Goal: Task Accomplishment & Management: Use online tool/utility

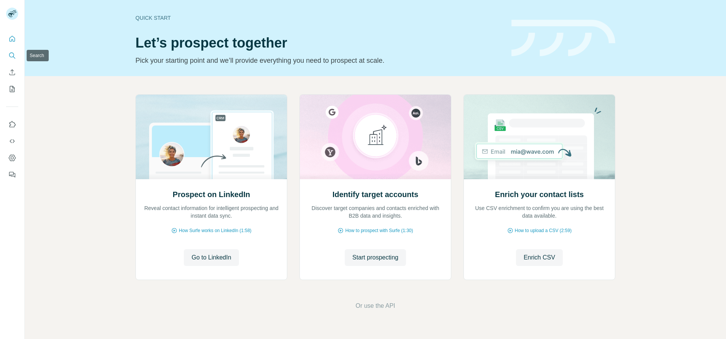
click at [10, 55] on icon "Search" at bounding box center [12, 56] width 8 height 8
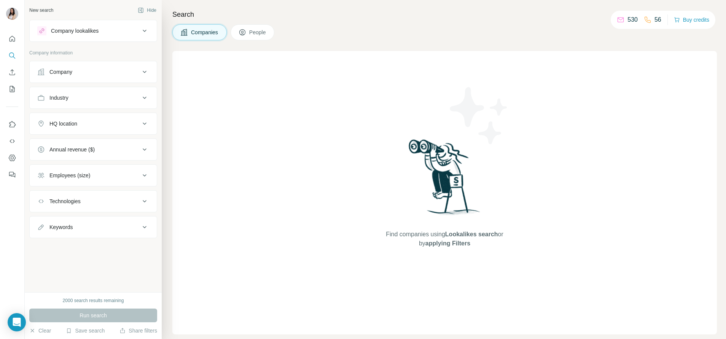
click at [110, 37] on button "Company lookalikes" at bounding box center [93, 31] width 127 height 18
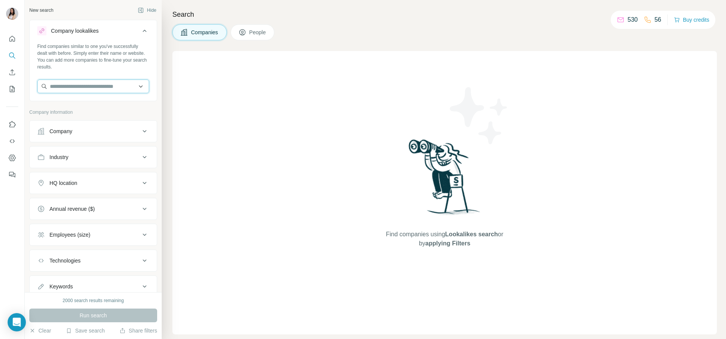
click at [113, 88] on input "text" at bounding box center [93, 87] width 112 height 14
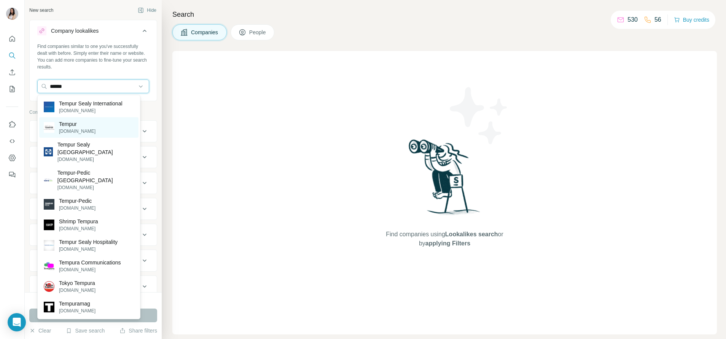
type input "******"
click at [109, 119] on div "Tempur tempur.com" at bounding box center [88, 127] width 99 height 21
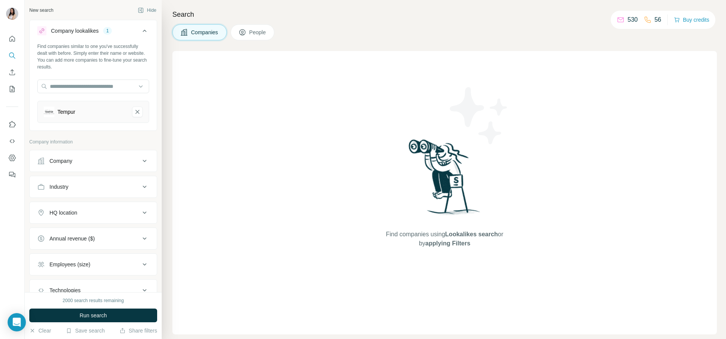
click at [109, 119] on div "Tempur" at bounding box center [93, 112] width 112 height 22
drag, startPoint x: 109, startPoint y: 119, endPoint x: 94, endPoint y: 161, distance: 44.9
click at [94, 161] on div "Company" at bounding box center [88, 161] width 103 height 8
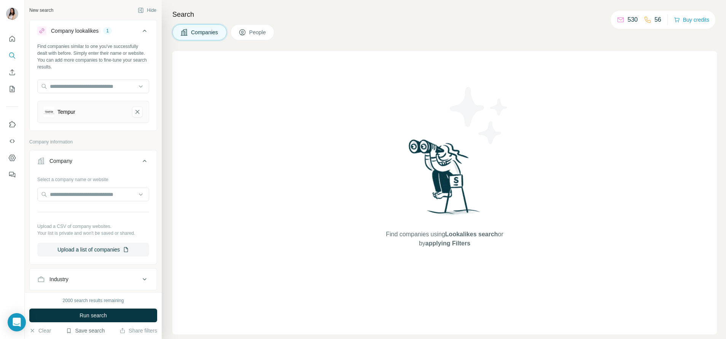
click at [88, 333] on button "Save search" at bounding box center [85, 331] width 39 height 8
click at [92, 317] on div "View my saved searches" at bounding box center [107, 317] width 80 height 15
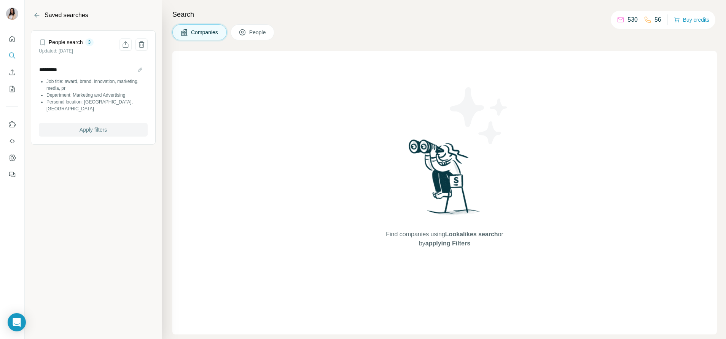
click at [107, 126] on span "Apply filters" at bounding box center [93, 130] width 27 height 8
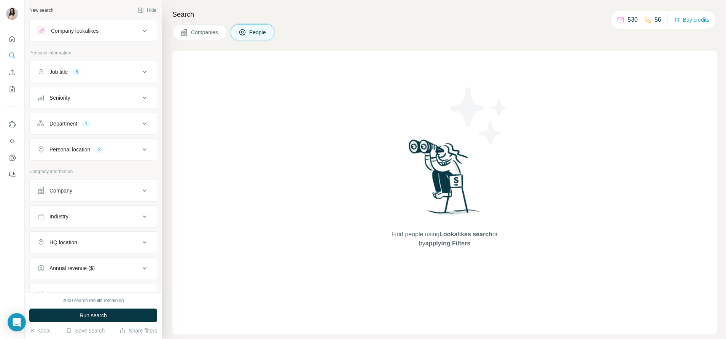
click at [83, 41] on div "Company lookalikes" at bounding box center [93, 31] width 128 height 22
click at [84, 37] on button "Company lookalikes" at bounding box center [93, 31] width 127 height 18
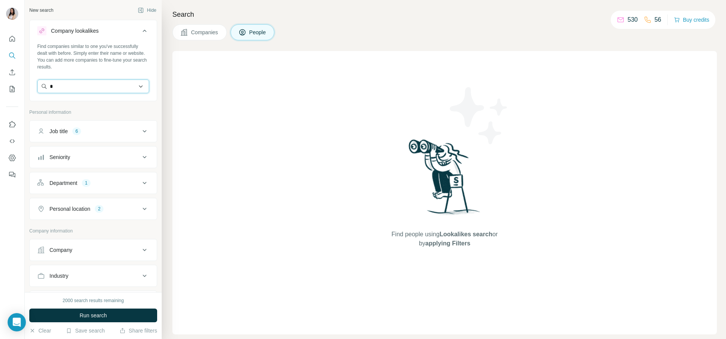
click at [75, 88] on input "*" at bounding box center [93, 87] width 112 height 14
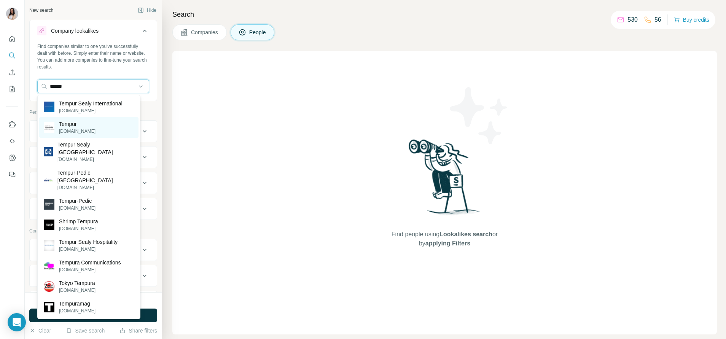
type input "******"
click at [82, 126] on p "Tempur" at bounding box center [77, 124] width 37 height 8
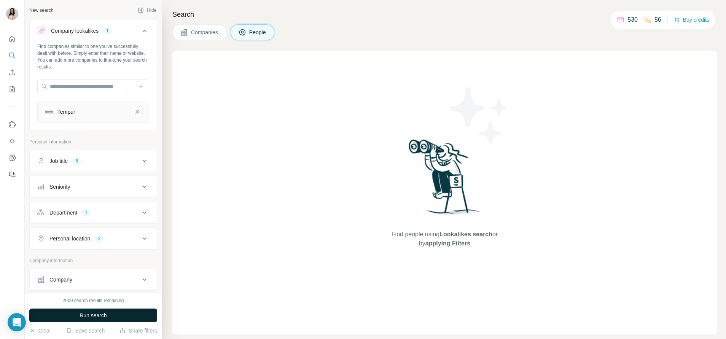
click at [113, 310] on button "Run search" at bounding box center [93, 316] width 128 height 14
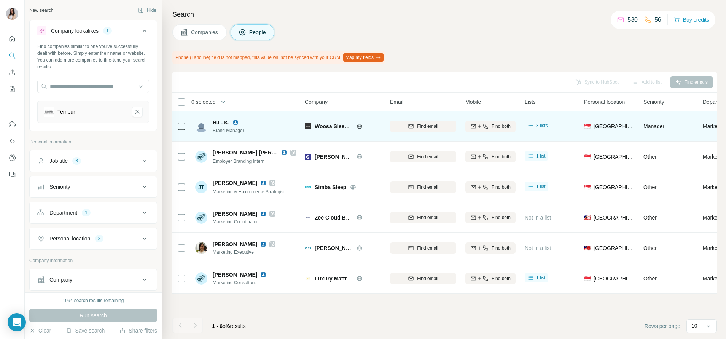
click at [238, 123] on img at bounding box center [236, 123] width 6 height 6
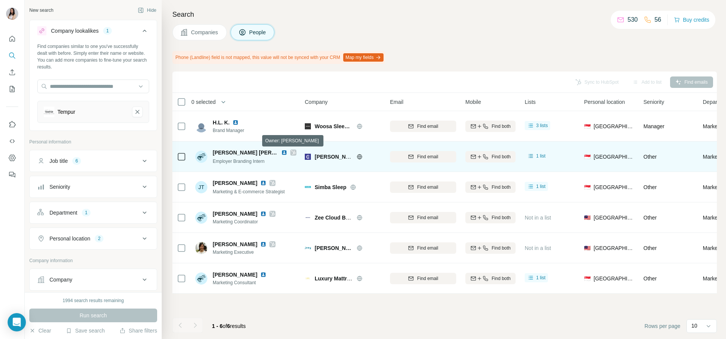
click at [292, 152] on icon at bounding box center [293, 153] width 5 height 6
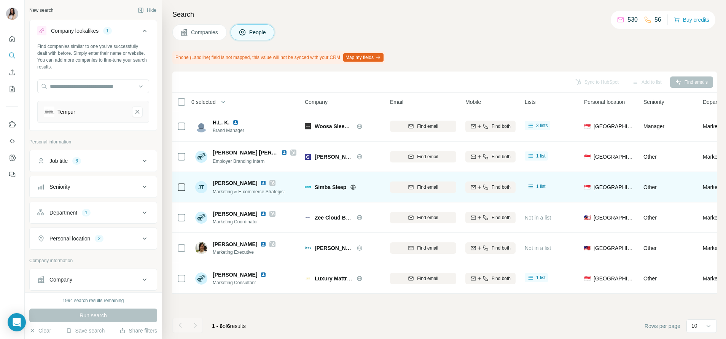
click at [270, 180] on icon at bounding box center [272, 183] width 5 height 6
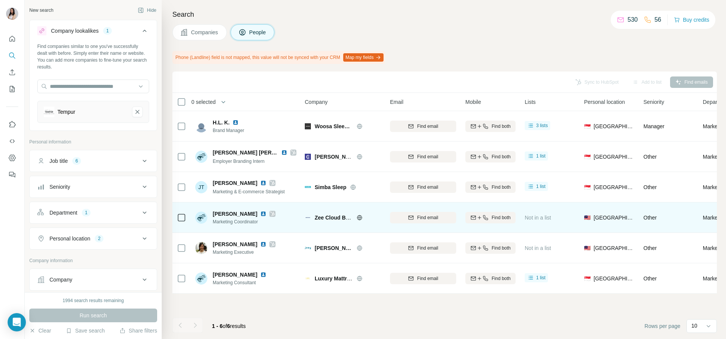
click at [270, 216] on icon at bounding box center [272, 214] width 5 height 6
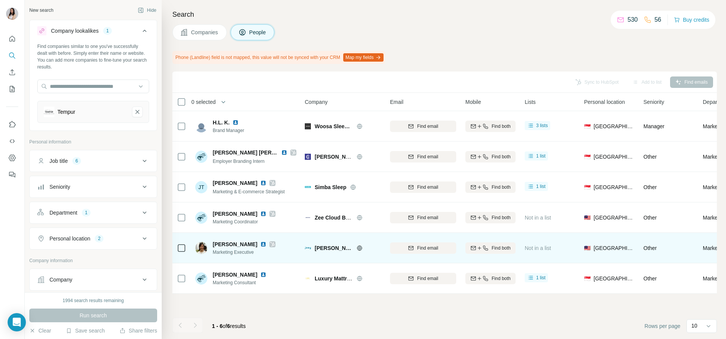
click at [268, 244] on div "Kimberlyn Yee Marketing Executive" at bounding box center [245, 247] width 101 height 21
click at [269, 244] on div at bounding box center [272, 244] width 6 height 6
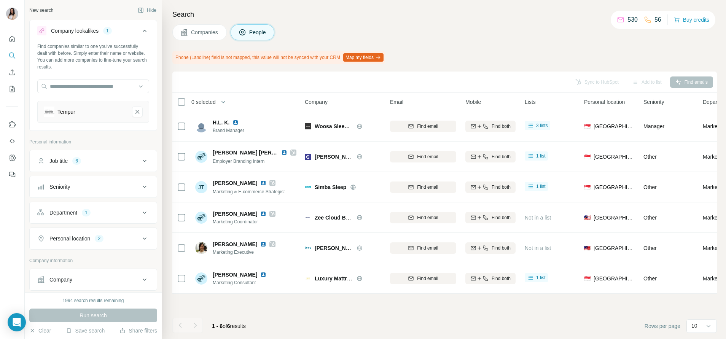
click at [96, 205] on button "Department 1" at bounding box center [93, 213] width 127 height 18
click at [94, 206] on button "Department 1" at bounding box center [93, 214] width 127 height 21
click at [105, 158] on div "Job title 6" at bounding box center [88, 161] width 103 height 8
click at [61, 199] on div "award" at bounding box center [49, 197] width 25 height 9
click at [59, 198] on icon "button" at bounding box center [57, 197] width 6 height 6
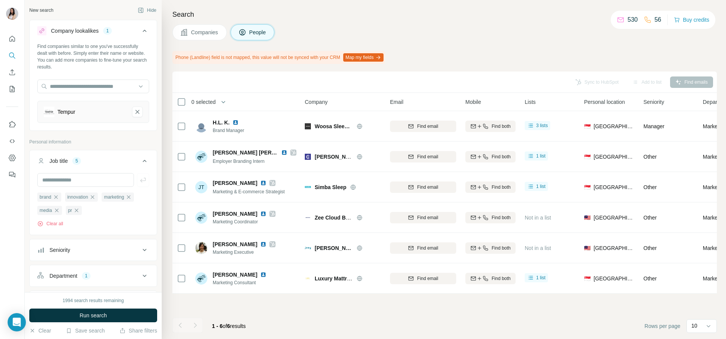
click at [59, 198] on icon "button" at bounding box center [56, 197] width 6 height 6
click at [58, 198] on span "innovation" at bounding box center [50, 197] width 21 height 7
drag, startPoint x: 58, startPoint y: 198, endPoint x: 64, endPoint y: 197, distance: 5.8
click at [64, 197] on div "innovation" at bounding box center [53, 197] width 33 height 9
click at [64, 197] on icon "button" at bounding box center [65, 197] width 6 height 6
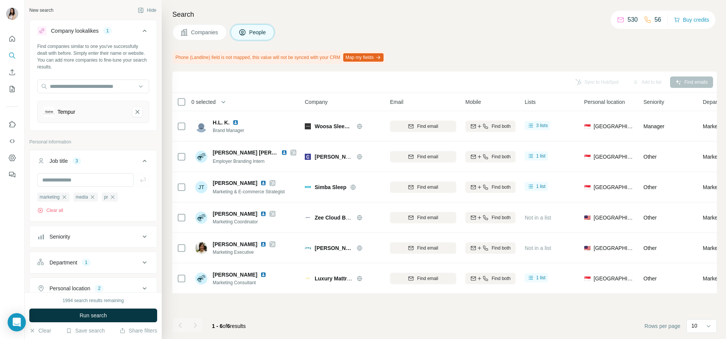
click at [64, 197] on icon "button" at bounding box center [64, 197] width 6 height 6
click at [76, 197] on icon "button" at bounding box center [76, 197] width 6 height 6
click at [58, 196] on icon "button" at bounding box center [56, 196] width 3 height 3
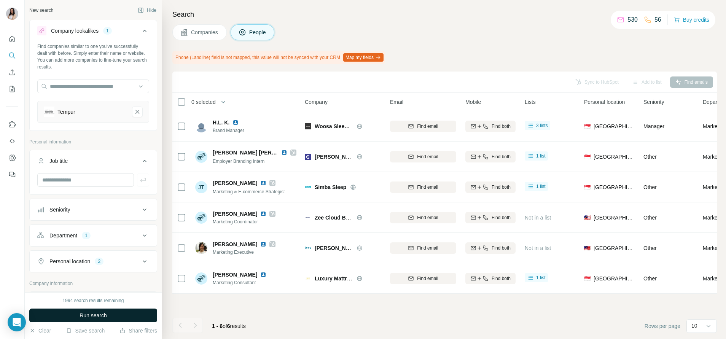
click at [80, 314] on span "Run search" at bounding box center [93, 316] width 27 height 8
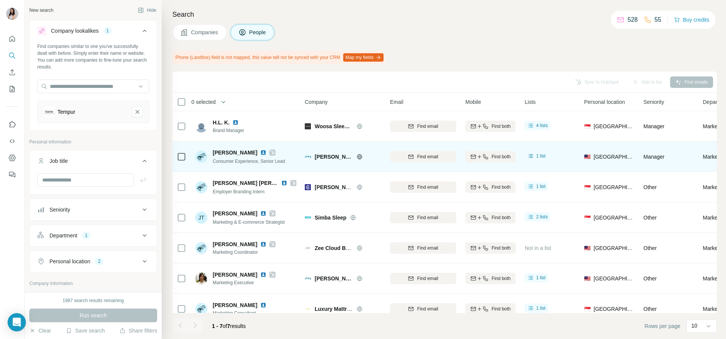
click at [273, 154] on div at bounding box center [272, 153] width 6 height 6
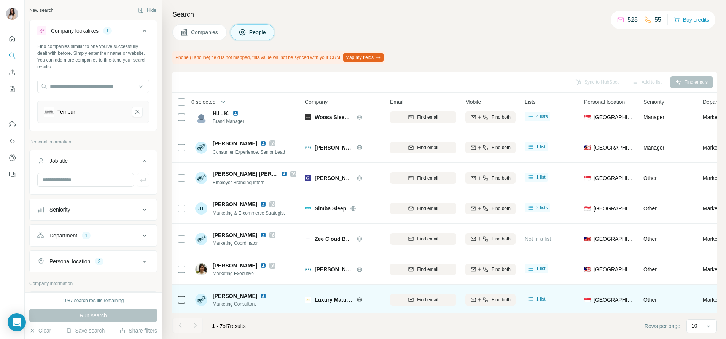
scroll to position [17, 0]
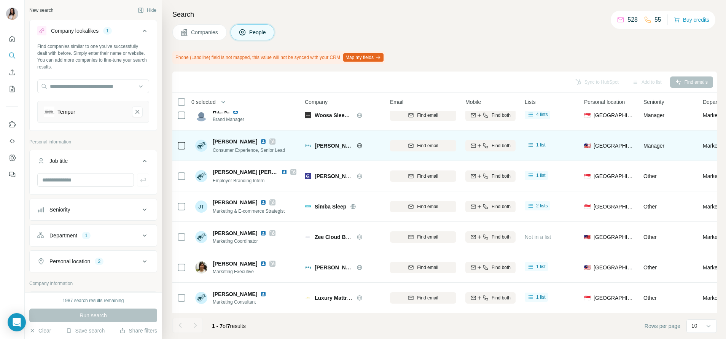
click at [260, 139] on img at bounding box center [263, 142] width 6 height 6
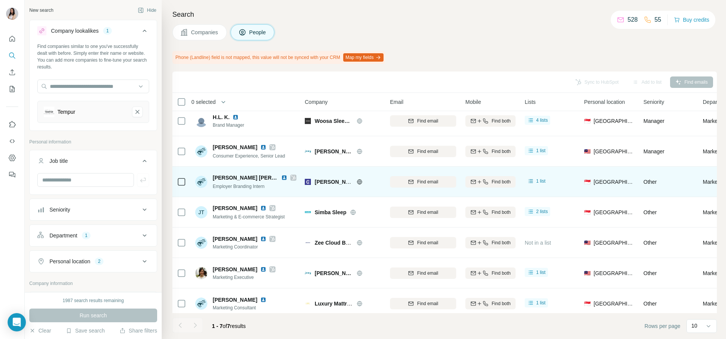
scroll to position [0, 0]
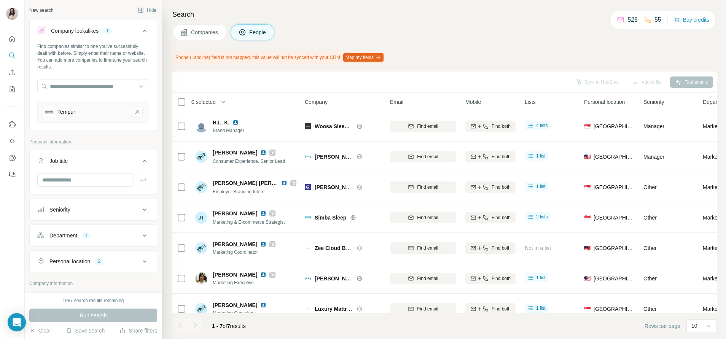
click at [108, 97] on div "Find companies similar to one you've successfully dealt with before. Simply ent…" at bounding box center [93, 86] width 127 height 86
click at [108, 92] on input "text" at bounding box center [93, 87] width 112 height 14
type input "**********"
click at [68, 86] on input "**********" at bounding box center [93, 87] width 112 height 14
click at [116, 75] on div "Find companies similar to one you've successfully dealt with before. Simply ent…" at bounding box center [93, 86] width 127 height 86
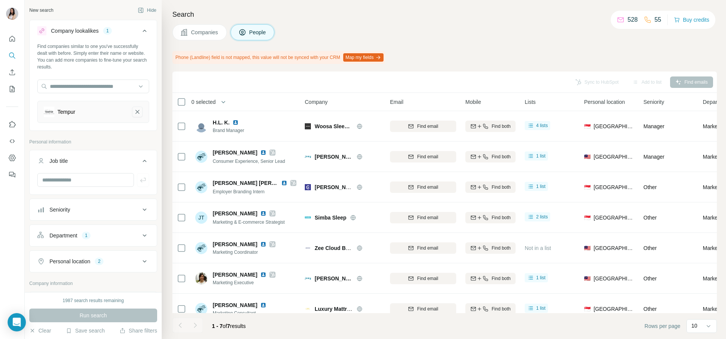
click at [134, 108] on icon "Tempur-remove-button" at bounding box center [137, 112] width 7 height 8
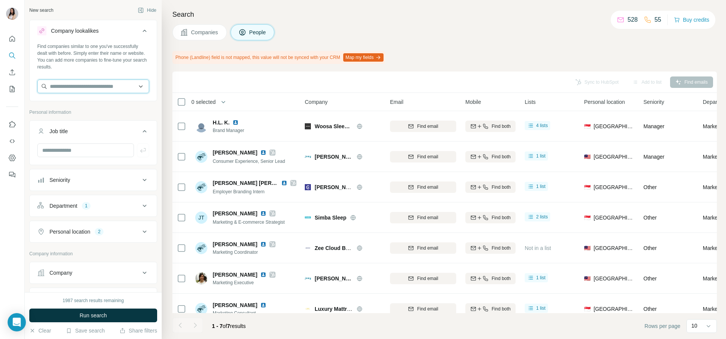
click at [84, 86] on input "text" at bounding box center [93, 87] width 112 height 14
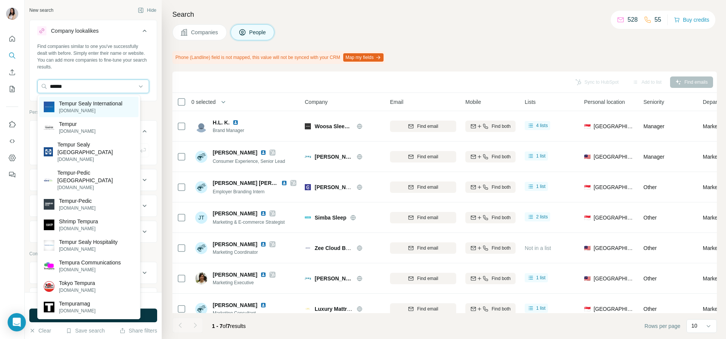
type input "******"
click at [99, 110] on p "tempursealy.com" at bounding box center [91, 110] width 64 height 7
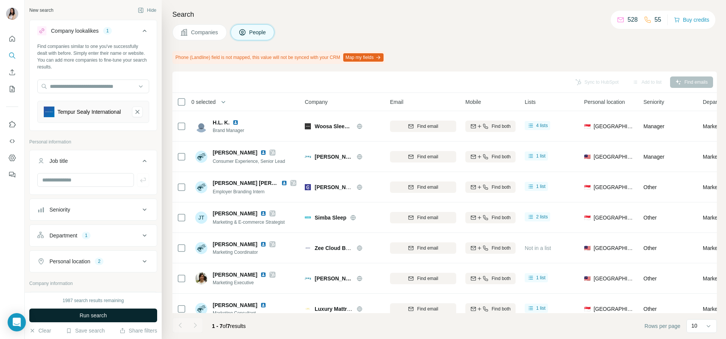
click at [111, 315] on button "Run search" at bounding box center [93, 316] width 128 height 14
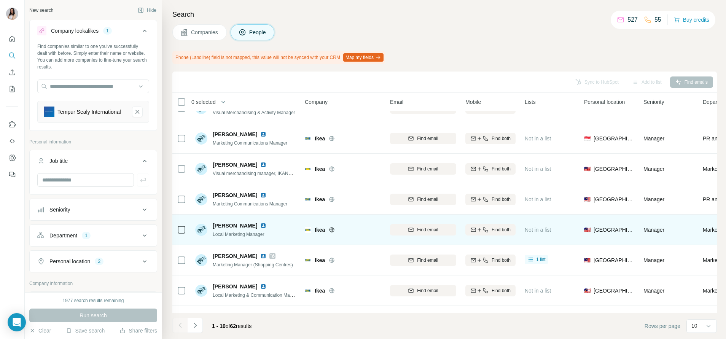
scroll to position [108, 0]
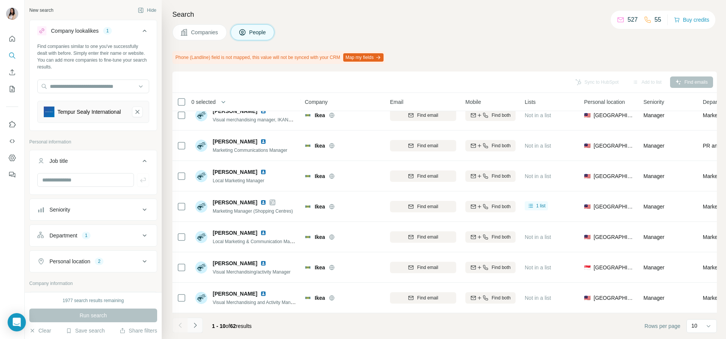
click at [198, 325] on icon "Navigate to next page" at bounding box center [195, 326] width 8 height 8
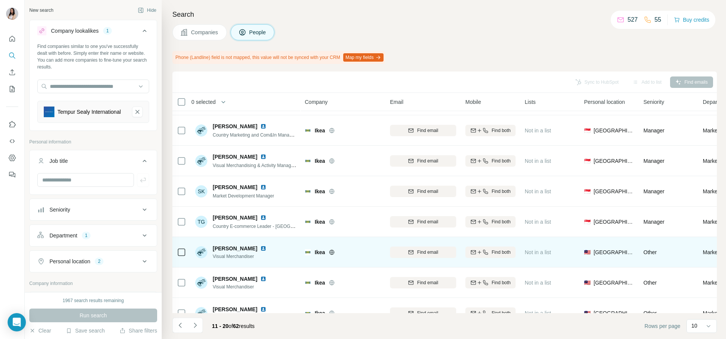
scroll to position [0, 0]
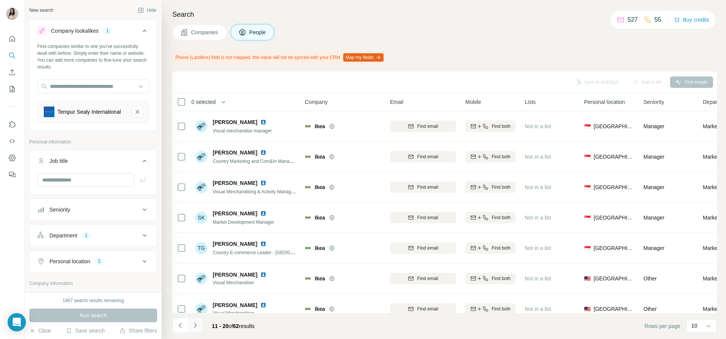
click at [202, 321] on button "Navigate to next page" at bounding box center [195, 325] width 15 height 15
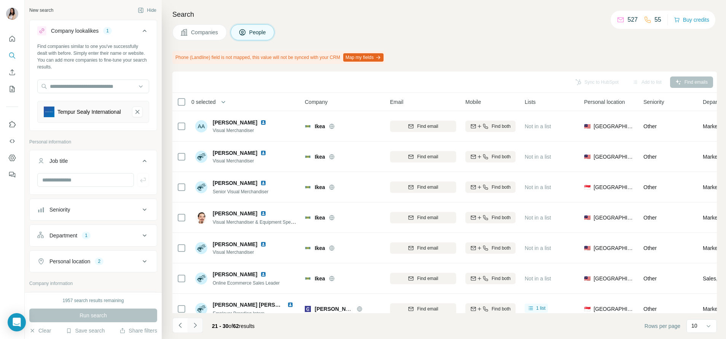
click at [194, 330] on button "Navigate to next page" at bounding box center [195, 325] width 15 height 15
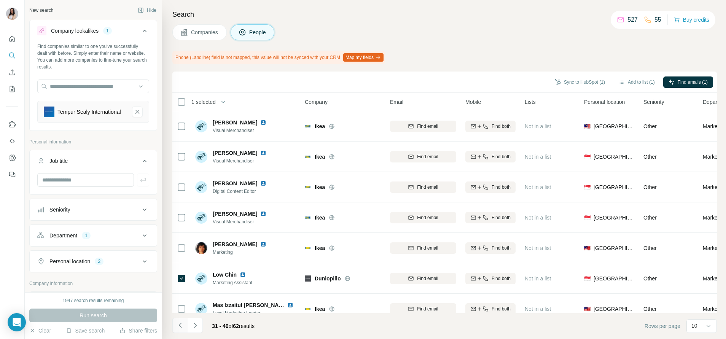
click at [179, 320] on button "Navigate to previous page" at bounding box center [179, 325] width 15 height 15
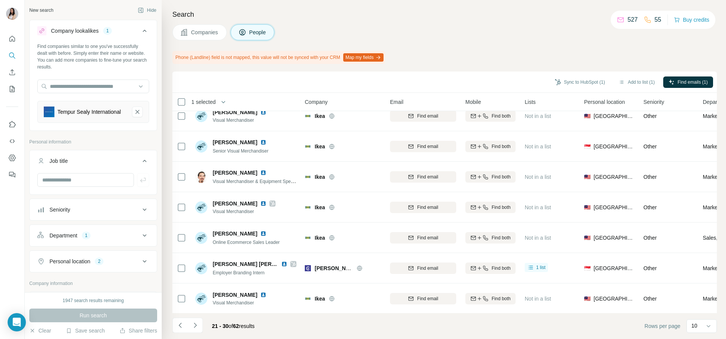
scroll to position [108, 0]
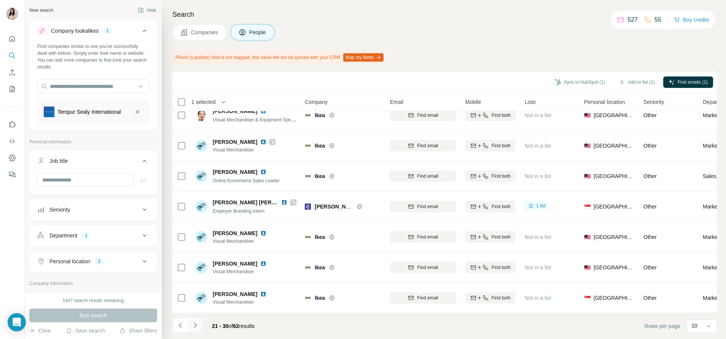
click at [198, 324] on icon "Navigate to next page" at bounding box center [195, 326] width 8 height 8
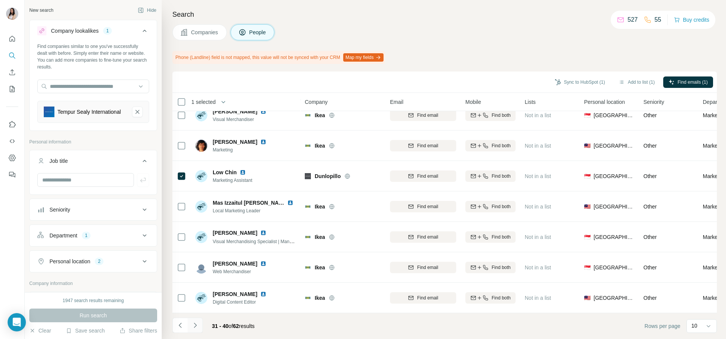
click at [199, 325] on button "Navigate to next page" at bounding box center [195, 325] width 15 height 15
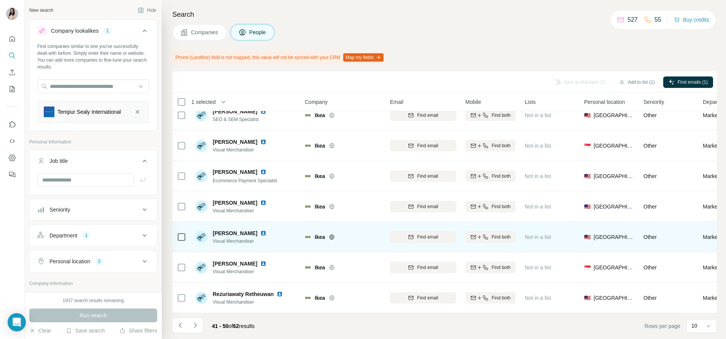
scroll to position [0, 0]
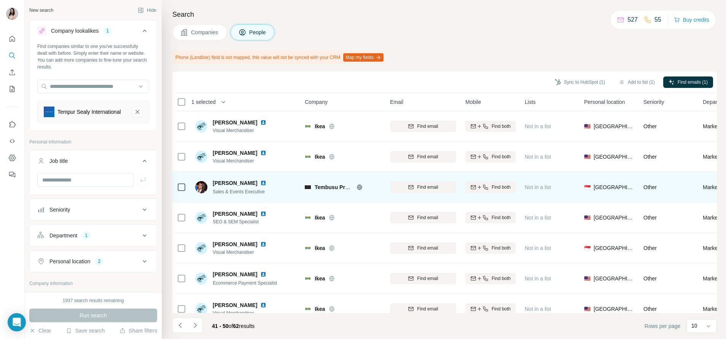
click at [357, 188] on icon at bounding box center [360, 187] width 6 height 6
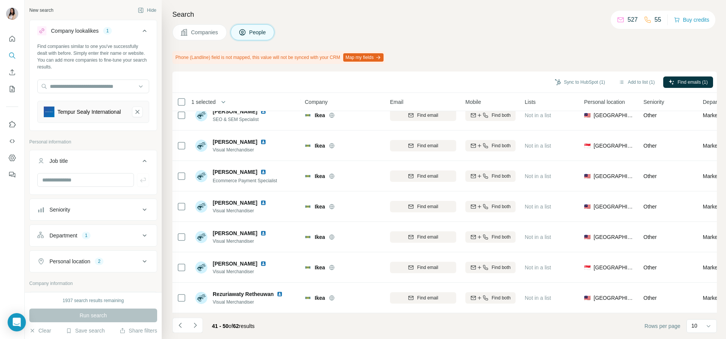
scroll to position [108, 0]
click at [200, 325] on button "Navigate to next page" at bounding box center [195, 325] width 15 height 15
click at [199, 322] on button "Navigate to next page" at bounding box center [195, 325] width 15 height 15
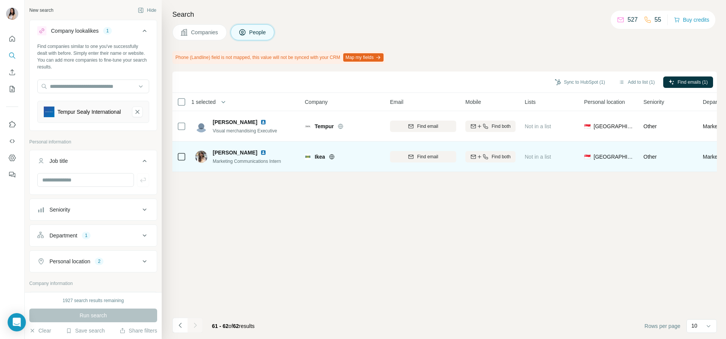
scroll to position [0, 0]
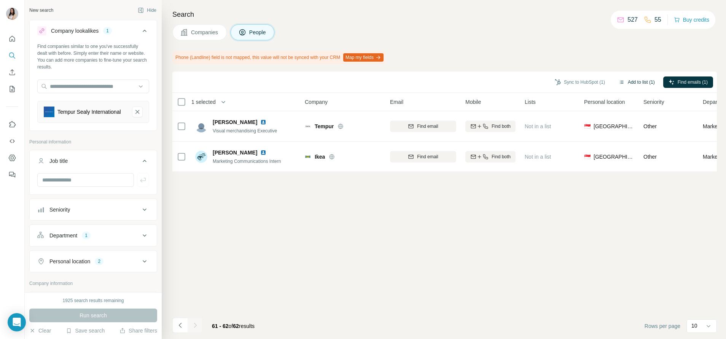
click at [631, 82] on button "Add to list (1)" at bounding box center [637, 81] width 47 height 11
click at [641, 80] on button "Add to list (1)" at bounding box center [637, 81] width 47 height 11
click at [628, 83] on button "Add to list (1)" at bounding box center [637, 81] width 47 height 11
click at [630, 80] on button "Add to list (1)" at bounding box center [637, 81] width 47 height 11
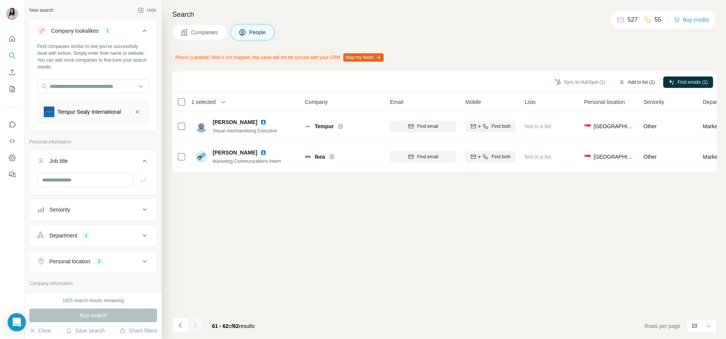
click at [623, 81] on button "Add to list (1)" at bounding box center [637, 81] width 47 height 11
click at [635, 82] on button "Add to list (1)" at bounding box center [637, 81] width 47 height 11
click at [638, 76] on button "Add to list (1)" at bounding box center [637, 81] width 47 height 11
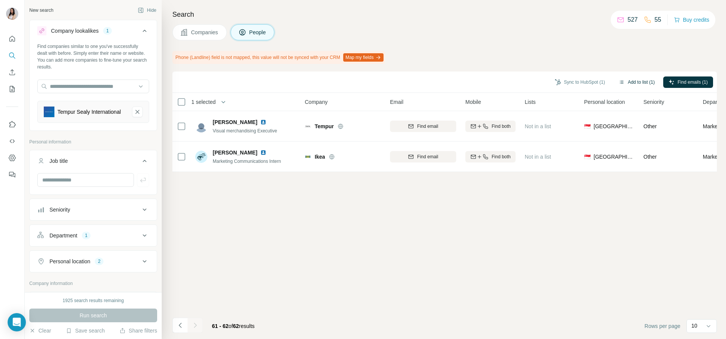
click at [638, 83] on button "Add to list (1)" at bounding box center [637, 81] width 47 height 11
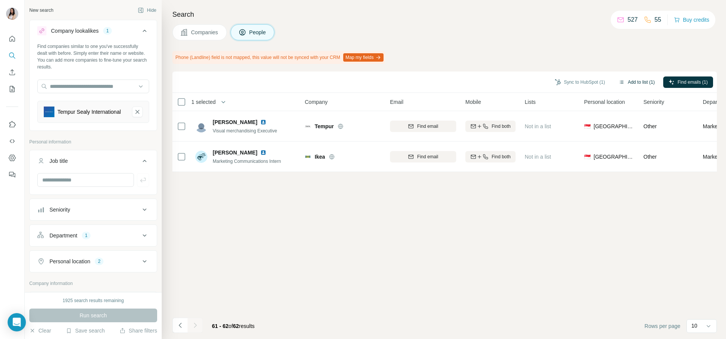
click at [638, 83] on button "Add to list (1)" at bounding box center [637, 81] width 47 height 11
click at [186, 326] on button "Navigate to previous page" at bounding box center [179, 325] width 15 height 15
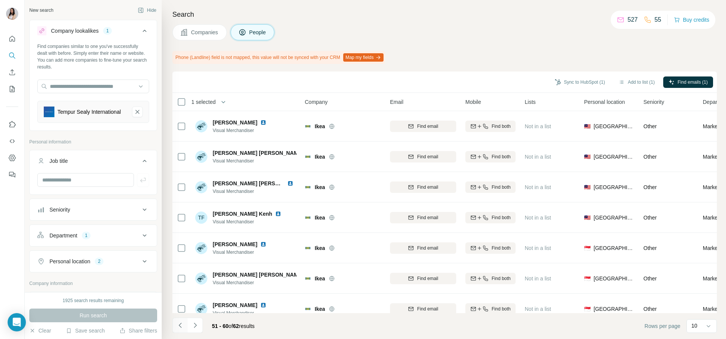
click at [186, 326] on button "Navigate to previous page" at bounding box center [179, 325] width 15 height 15
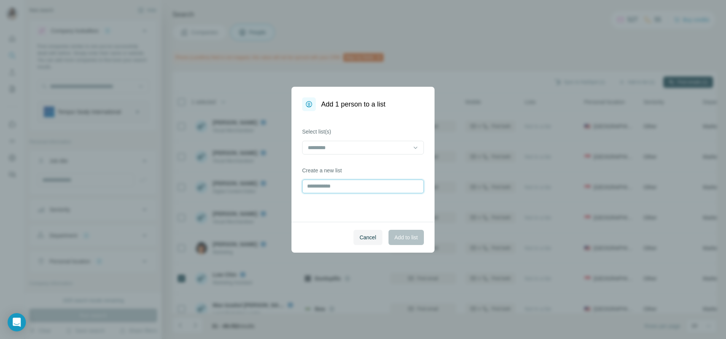
click at [349, 191] on input "text" at bounding box center [363, 187] width 122 height 14
type input "*******"
click at [406, 239] on span "Add to list" at bounding box center [406, 238] width 23 height 8
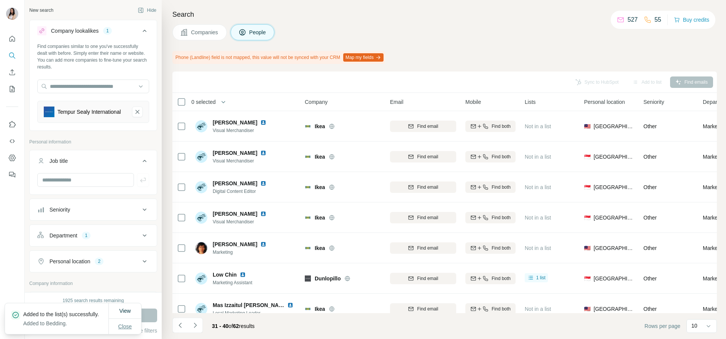
click at [124, 324] on span "Close" at bounding box center [125, 327] width 14 height 8
click at [134, 112] on icon "Tempur Sealy International-remove-button" at bounding box center [137, 112] width 7 height 8
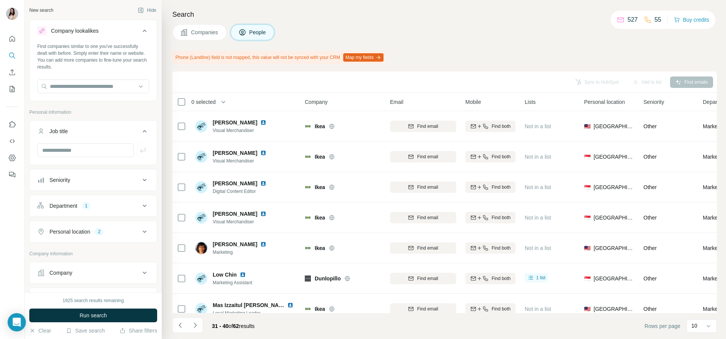
click at [72, 268] on button "Company" at bounding box center [93, 273] width 127 height 18
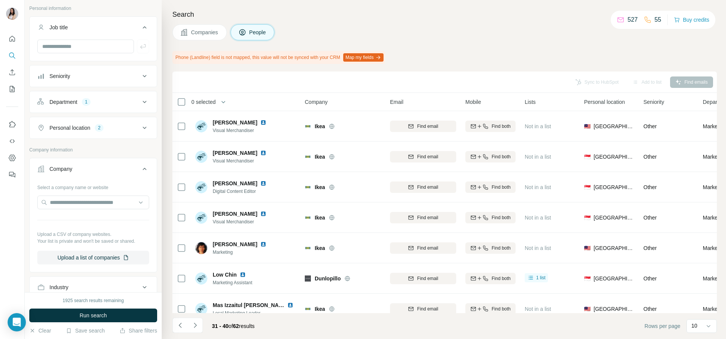
scroll to position [114, 0]
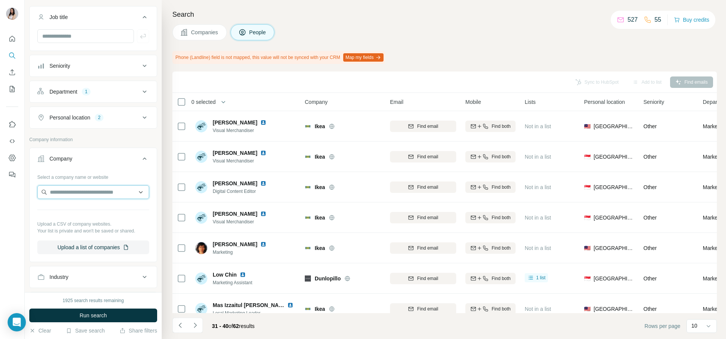
click at [85, 197] on input "text" at bounding box center [93, 192] width 112 height 14
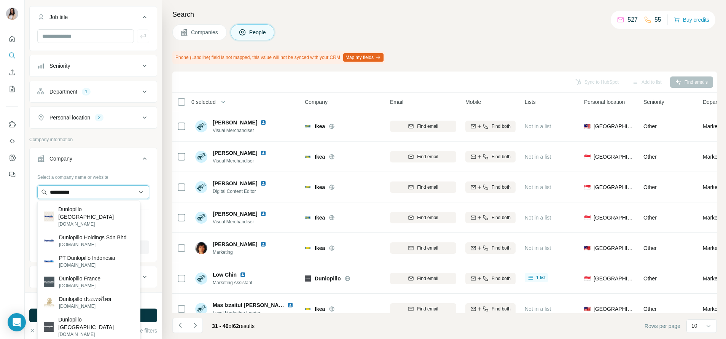
click at [96, 193] on input "**********" at bounding box center [93, 192] width 112 height 14
paste input "**********"
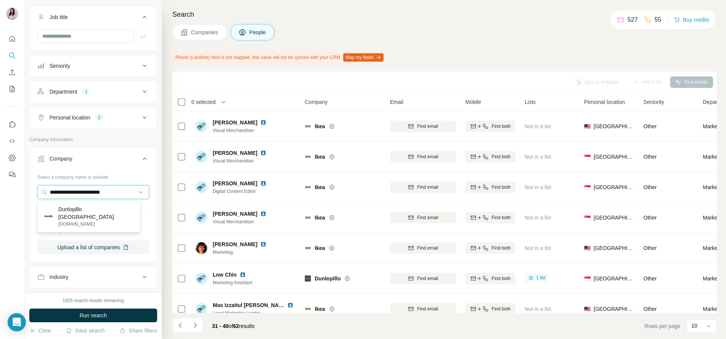
type input "**********"
click at [111, 212] on p "Dunlopillo Singapore" at bounding box center [96, 213] width 76 height 15
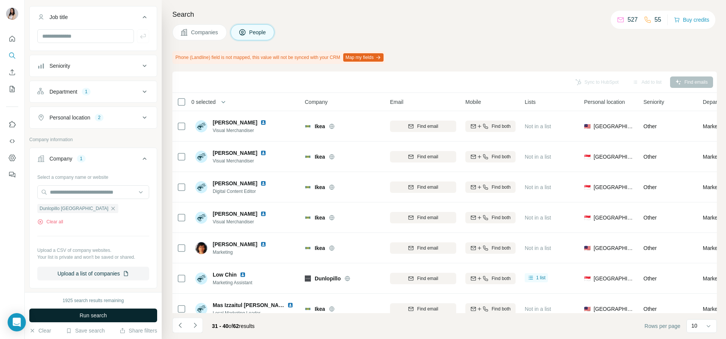
click at [109, 311] on button "Run search" at bounding box center [93, 316] width 128 height 14
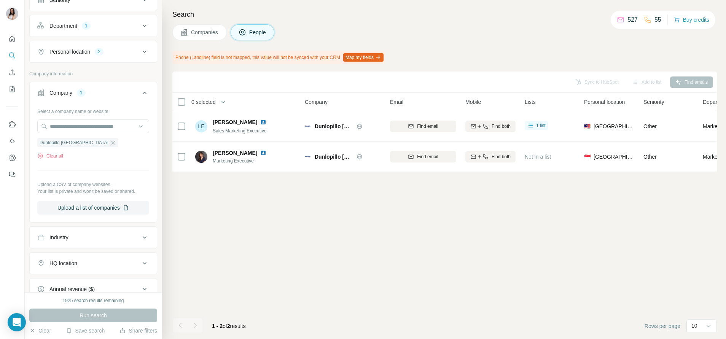
scroll to position [228, 0]
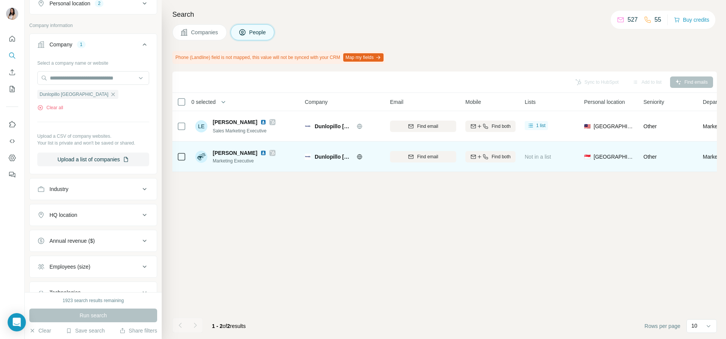
click at [270, 151] on icon at bounding box center [272, 153] width 5 height 6
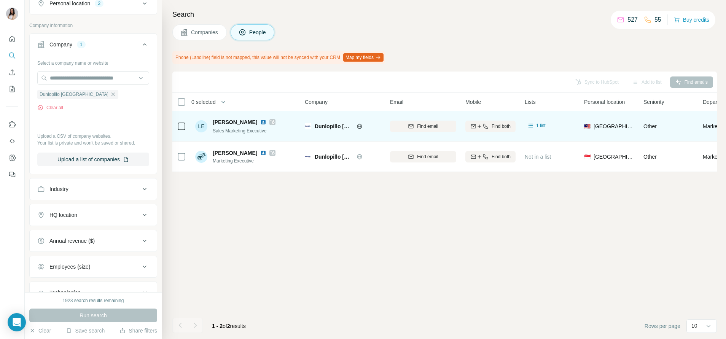
click at [271, 122] on icon at bounding box center [273, 122] width 4 height 5
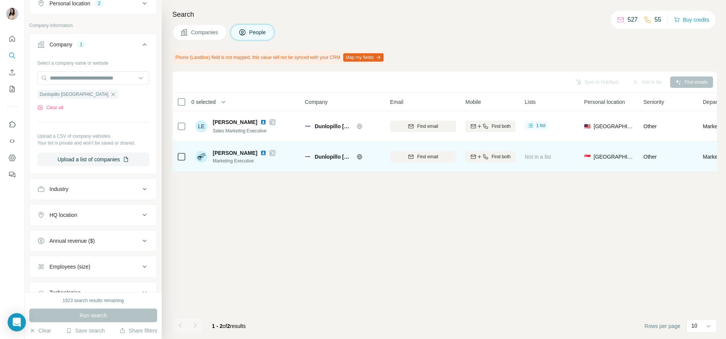
click at [260, 154] on img at bounding box center [263, 153] width 6 height 6
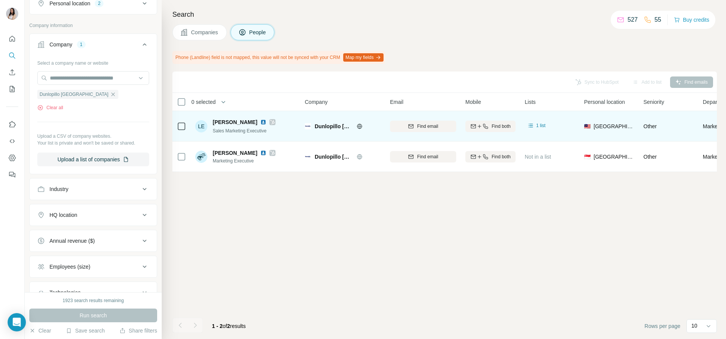
click at [260, 124] on img at bounding box center [263, 122] width 6 height 6
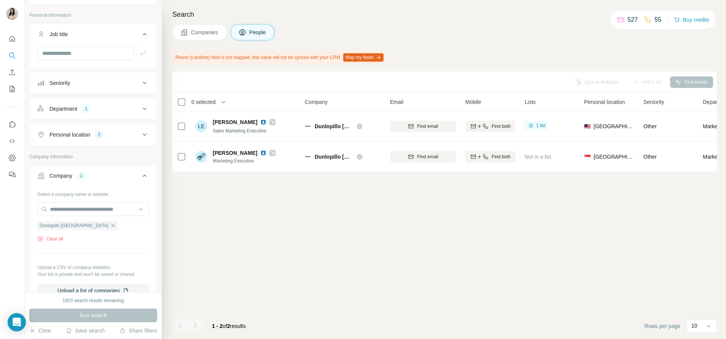
scroll to position [0, 0]
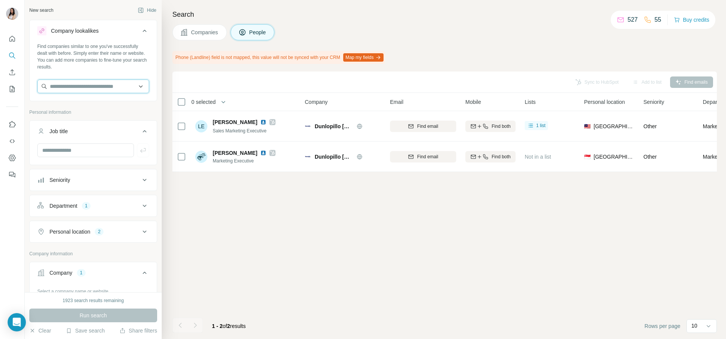
click at [81, 82] on input "text" at bounding box center [93, 87] width 112 height 14
paste input "**********"
type input "**********"
click at [81, 104] on p "Dunlopillo Singapore" at bounding box center [96, 107] width 76 height 15
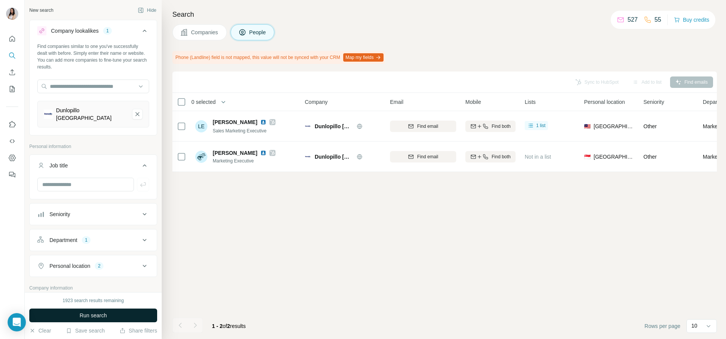
click at [84, 314] on span "Run search" at bounding box center [93, 316] width 27 height 8
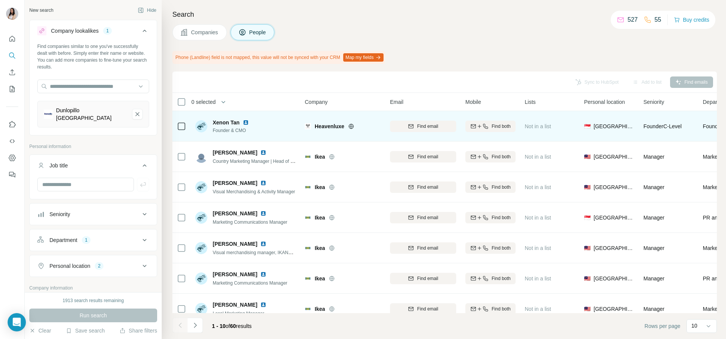
click at [352, 127] on icon at bounding box center [351, 126] width 6 height 6
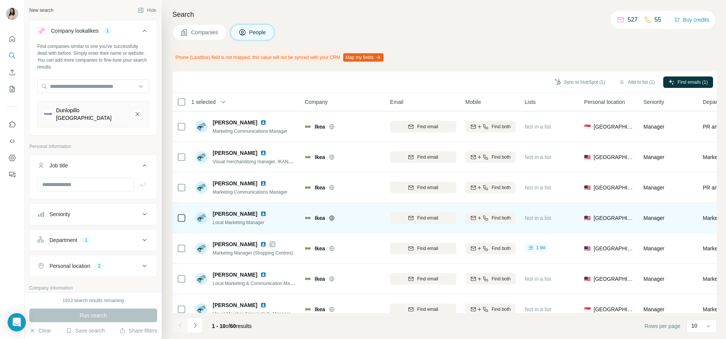
scroll to position [108, 0]
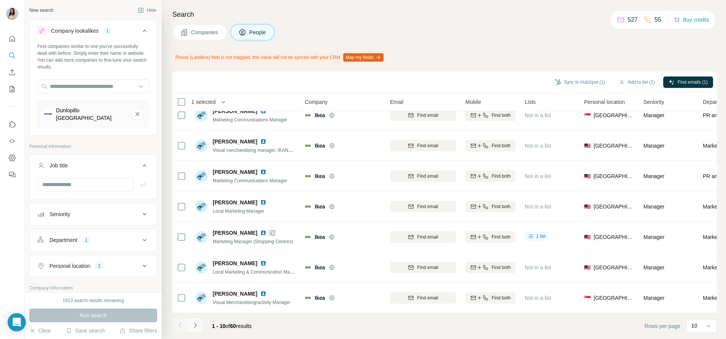
click at [199, 327] on icon "Navigate to next page" at bounding box center [195, 326] width 8 height 8
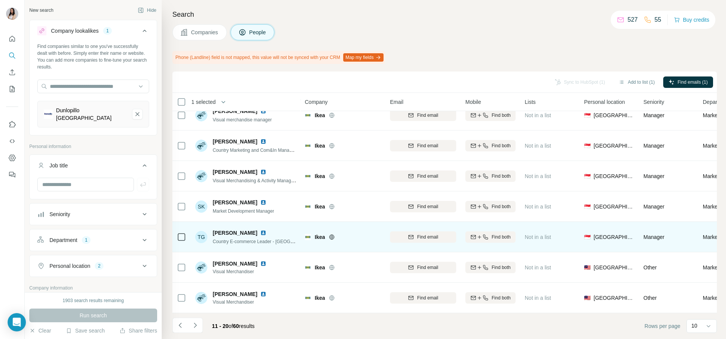
scroll to position [0, 0]
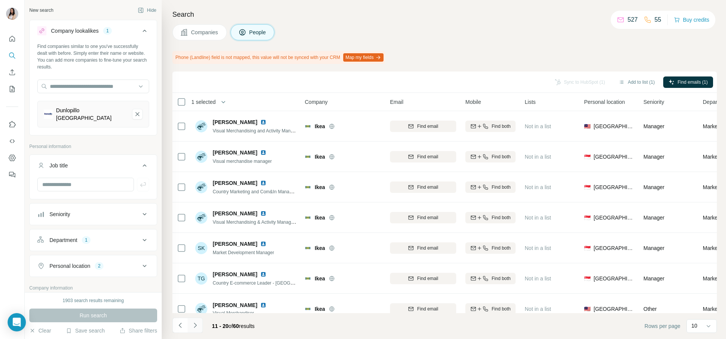
click at [200, 327] on button "Navigate to next page" at bounding box center [195, 325] width 15 height 15
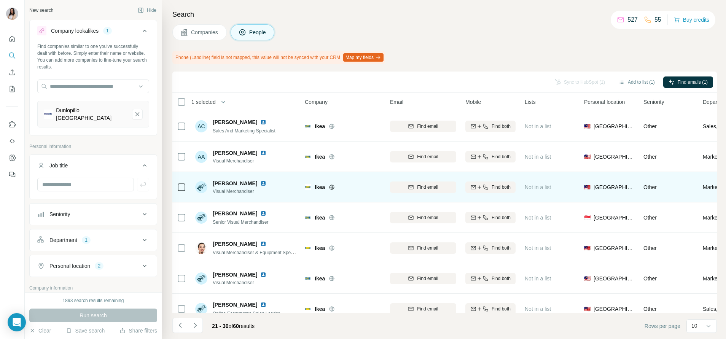
scroll to position [108, 0]
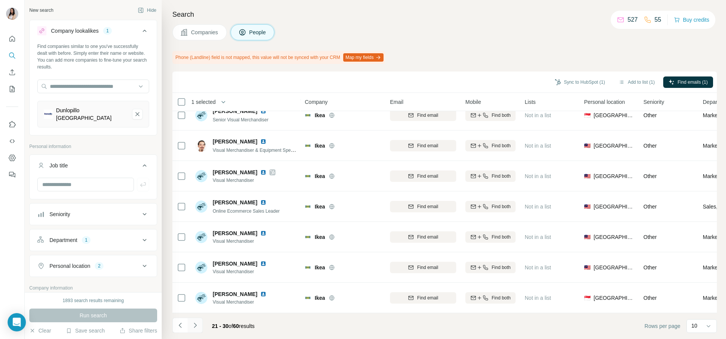
click at [198, 327] on icon "Navigate to next page" at bounding box center [195, 326] width 8 height 8
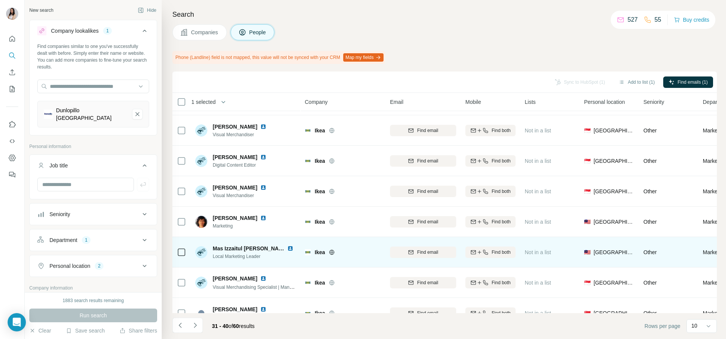
scroll to position [0, 0]
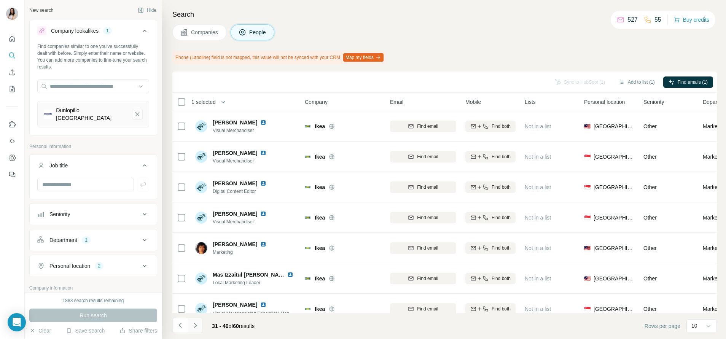
click at [196, 323] on icon "Navigate to next page" at bounding box center [195, 326] width 8 height 8
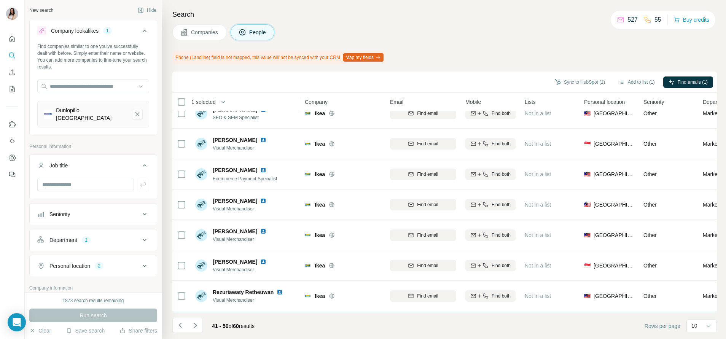
scroll to position [108, 0]
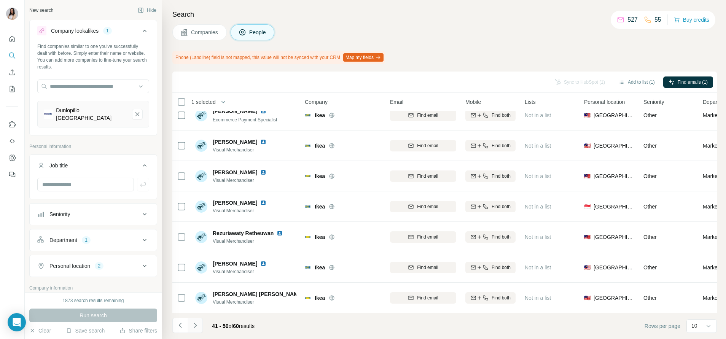
click at [194, 324] on icon "Navigate to next page" at bounding box center [195, 325] width 3 height 5
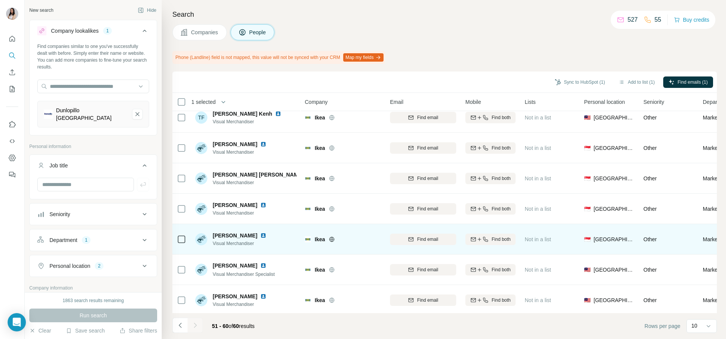
scroll to position [0, 0]
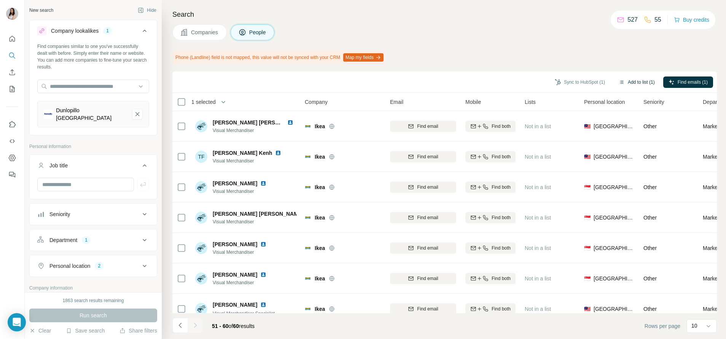
click at [633, 81] on button "Add to list (1)" at bounding box center [637, 81] width 47 height 11
drag, startPoint x: 627, startPoint y: 80, endPoint x: 623, endPoint y: 66, distance: 14.7
click at [623, 66] on div "Search Companies People Phone (Landline) field is not mapped, this value will n…" at bounding box center [444, 169] width 564 height 339
click at [627, 81] on button "Add to list (1)" at bounding box center [637, 81] width 47 height 11
click at [621, 80] on icon "button" at bounding box center [622, 82] width 6 height 6
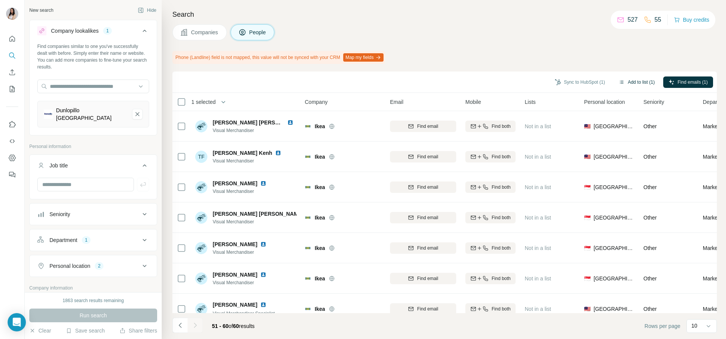
click at [635, 80] on button "Add to list (1)" at bounding box center [637, 81] width 47 height 11
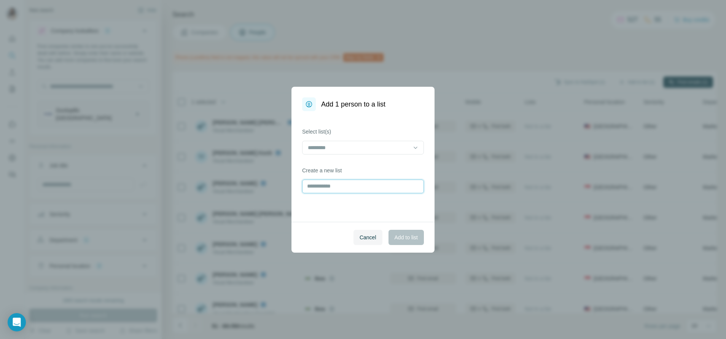
click at [338, 180] on input "text" at bounding box center [363, 187] width 122 height 14
click at [344, 146] on input at bounding box center [358, 147] width 103 height 8
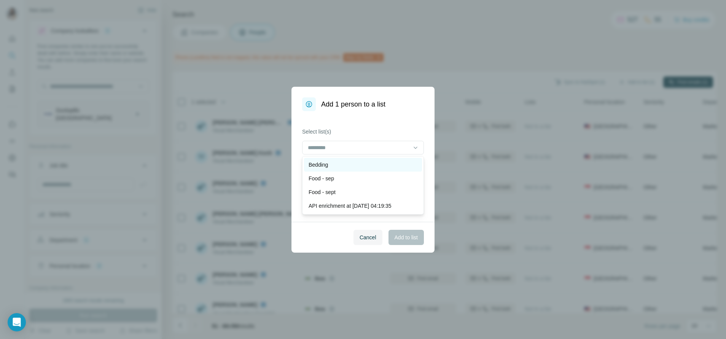
click at [348, 167] on div "Bedding" at bounding box center [363, 165] width 109 height 8
click at [402, 236] on span "Add to list" at bounding box center [406, 238] width 23 height 8
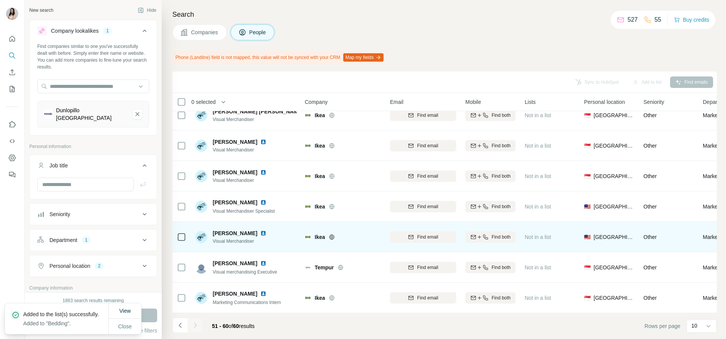
scroll to position [108, 0]
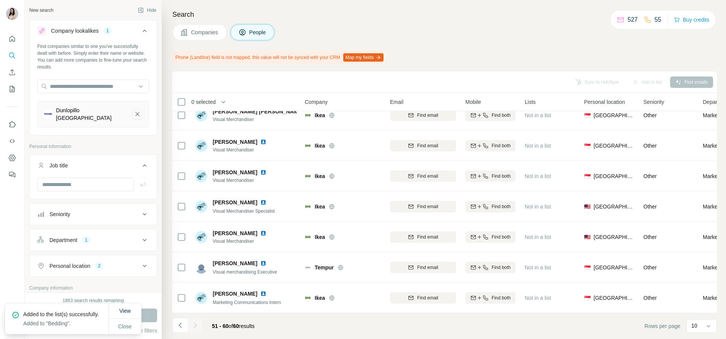
click at [134, 111] on icon "Dunlopillo Singapore-remove-button" at bounding box center [137, 114] width 7 height 8
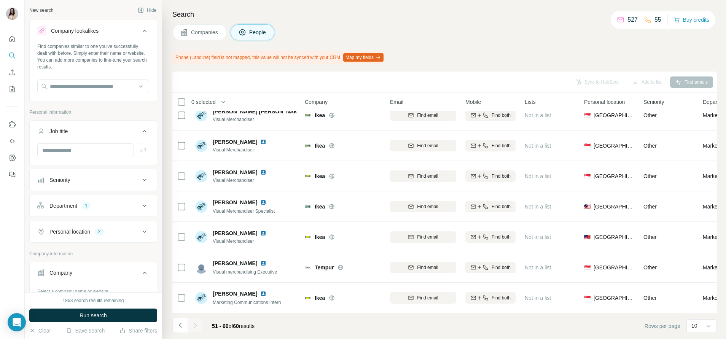
scroll to position [114, 0]
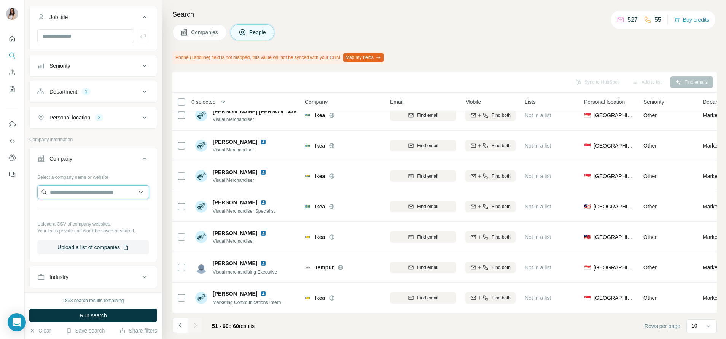
click at [86, 186] on input "text" at bounding box center [93, 192] width 112 height 14
paste input "**********"
type input "**********"
click at [108, 190] on input "**********" at bounding box center [88, 192] width 103 height 14
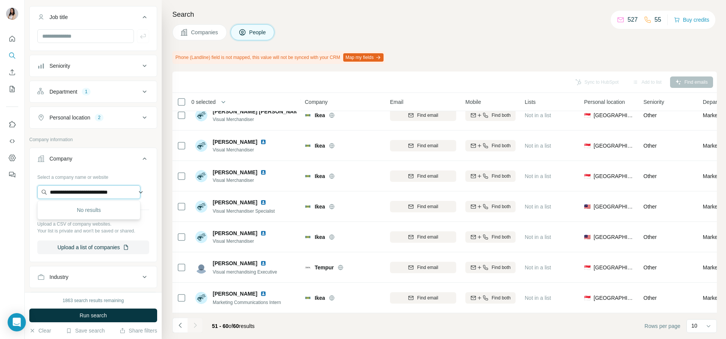
drag, startPoint x: 63, startPoint y: 190, endPoint x: 45, endPoint y: 192, distance: 18.8
click at [45, 192] on input "**********" at bounding box center [88, 192] width 103 height 14
drag, startPoint x: 112, startPoint y: 193, endPoint x: 138, endPoint y: 195, distance: 26.8
click at [138, 195] on input "**********" at bounding box center [88, 192] width 103 height 14
click at [81, 182] on div "Select a company name or website Upload a CSV of company websites. Your list is…" at bounding box center [93, 212] width 112 height 83
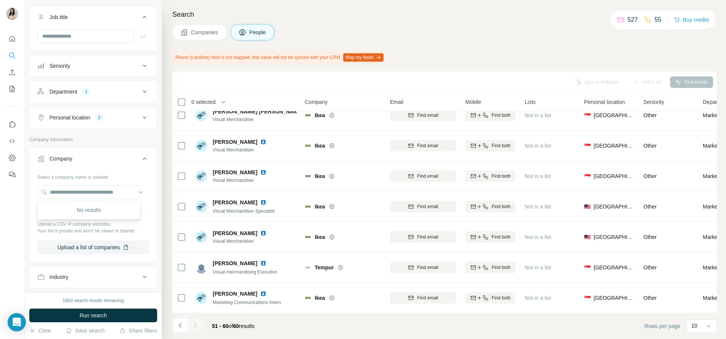
scroll to position [0, 0]
click at [78, 191] on input "text" at bounding box center [88, 192] width 103 height 14
paste input "**********"
drag, startPoint x: 64, startPoint y: 193, endPoint x: -2, endPoint y: 182, distance: 66.8
click at [0, 182] on html "**********" at bounding box center [363, 169] width 726 height 339
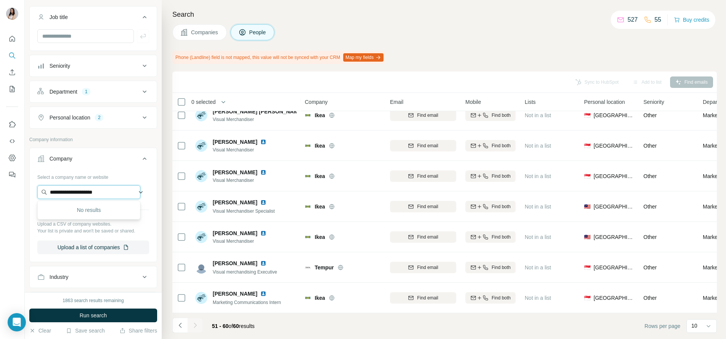
click at [109, 192] on input "**********" at bounding box center [88, 192] width 103 height 14
paste input "text"
type input "**********"
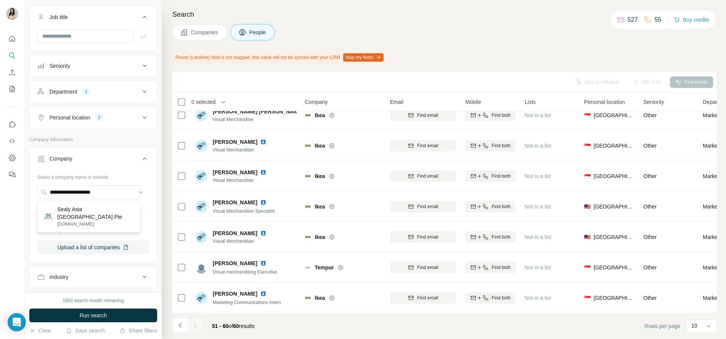
click at [102, 212] on p "Sealy Asia Singapore Pte" at bounding box center [95, 213] width 76 height 15
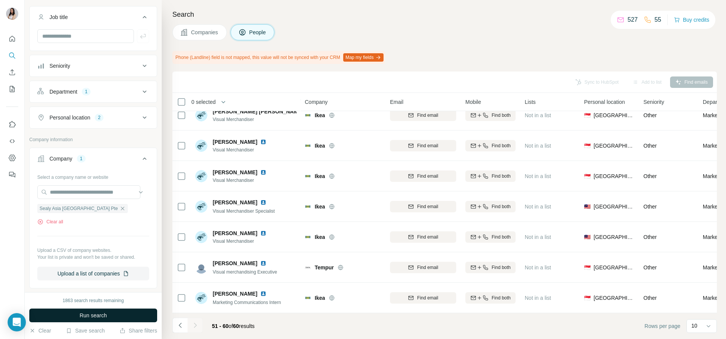
click at [121, 314] on button "Run search" at bounding box center [93, 316] width 128 height 14
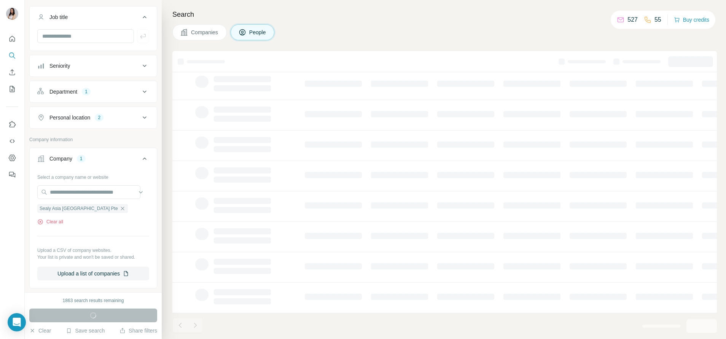
scroll to position [88, 0]
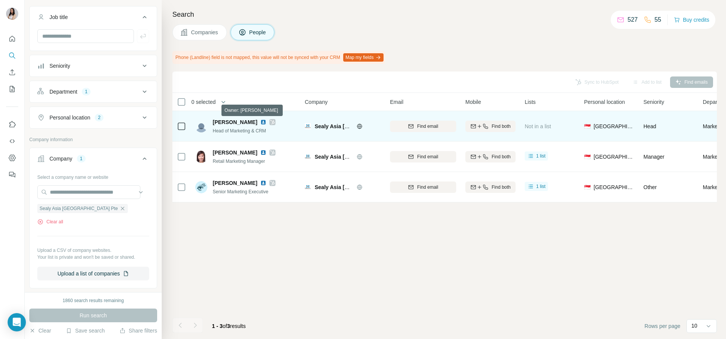
click at [271, 120] on icon at bounding box center [273, 122] width 4 height 5
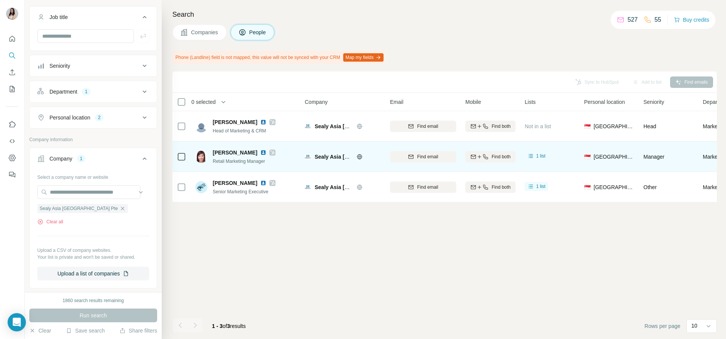
click at [270, 155] on icon at bounding box center [272, 153] width 5 height 6
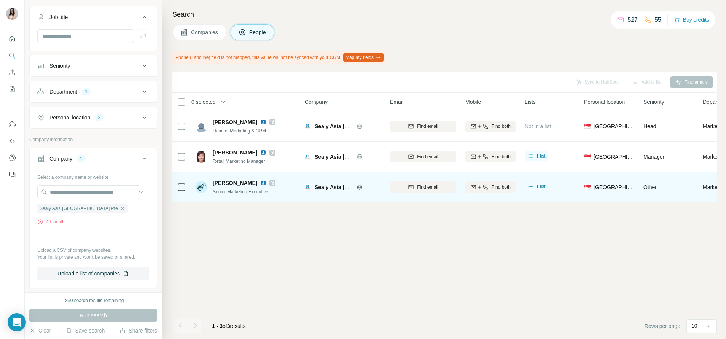
click at [270, 183] on icon at bounding box center [272, 183] width 5 height 6
click at [260, 184] on img at bounding box center [263, 183] width 6 height 6
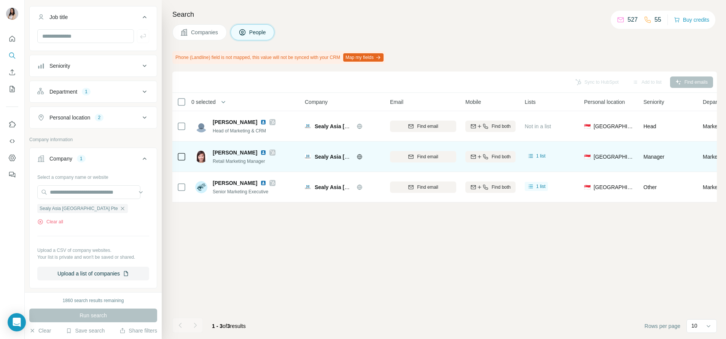
click at [260, 150] on img at bounding box center [263, 153] width 6 height 6
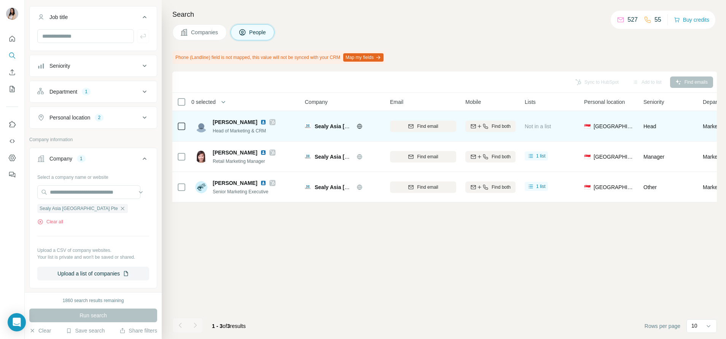
click at [241, 116] on div "Valerie T. Head of Marketing & CRM" at bounding box center [245, 126] width 101 height 21
click at [260, 123] on img at bounding box center [263, 122] width 6 height 6
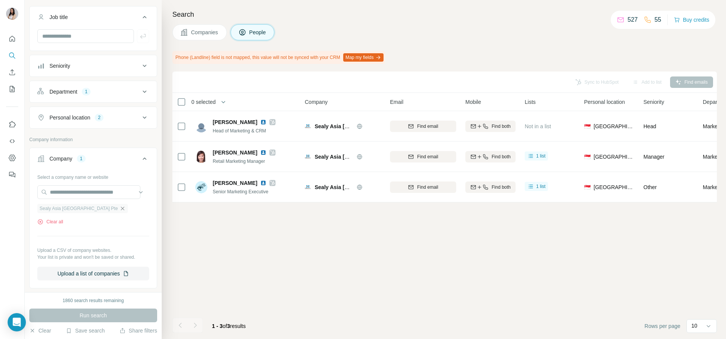
click at [120, 208] on icon "button" at bounding box center [123, 209] width 6 height 6
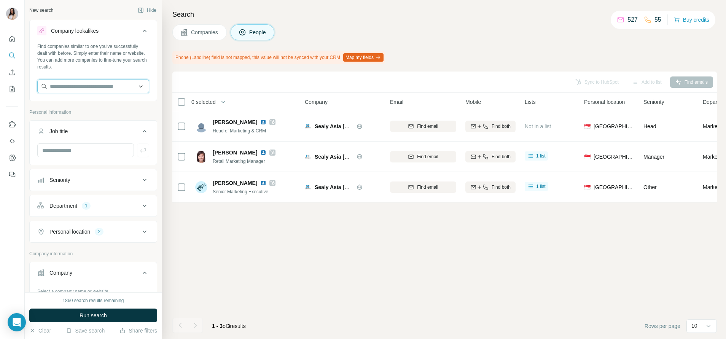
click at [82, 89] on input "text" at bounding box center [93, 87] width 112 height 14
paste input "**********"
type input "**********"
click at [81, 107] on p "Sealy Asia Singapore Pte" at bounding box center [95, 107] width 76 height 15
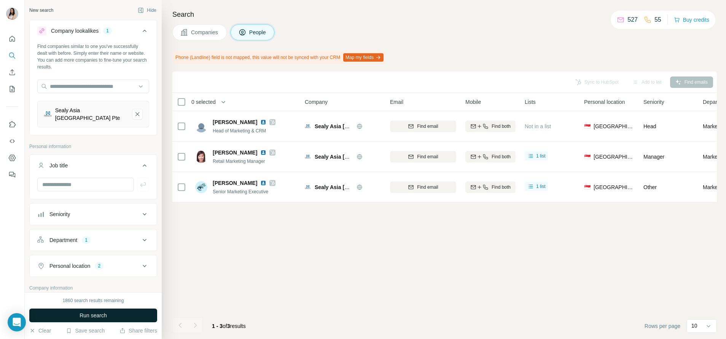
click at [113, 314] on button "Run search" at bounding box center [93, 316] width 128 height 14
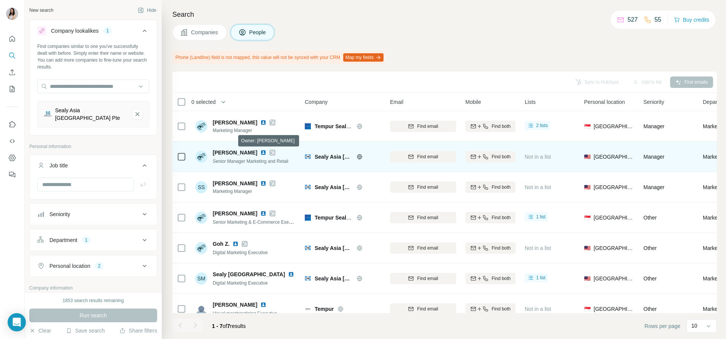
click at [271, 154] on div at bounding box center [272, 153] width 6 height 6
click at [260, 154] on img at bounding box center [263, 153] width 6 height 6
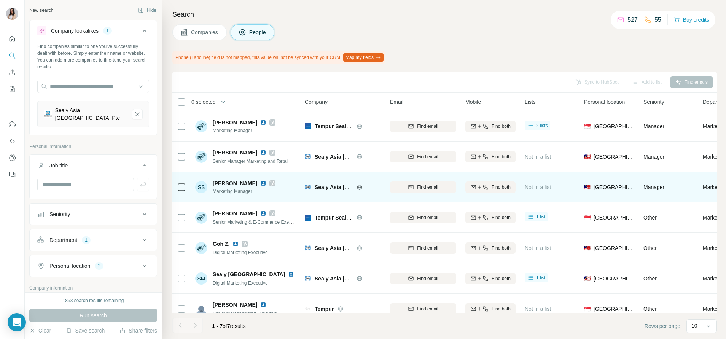
click at [260, 183] on img at bounding box center [263, 183] width 6 height 6
click at [271, 182] on icon at bounding box center [273, 183] width 4 height 5
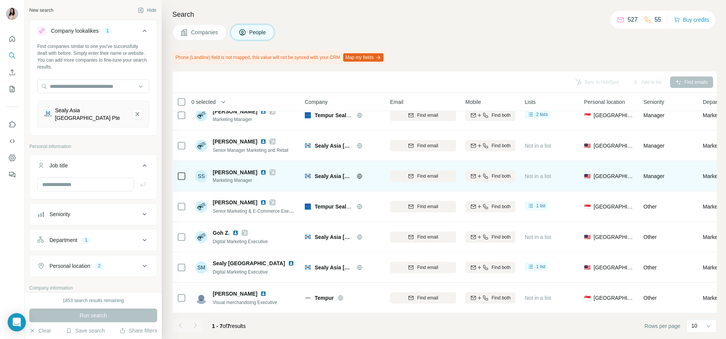
scroll to position [17, 0]
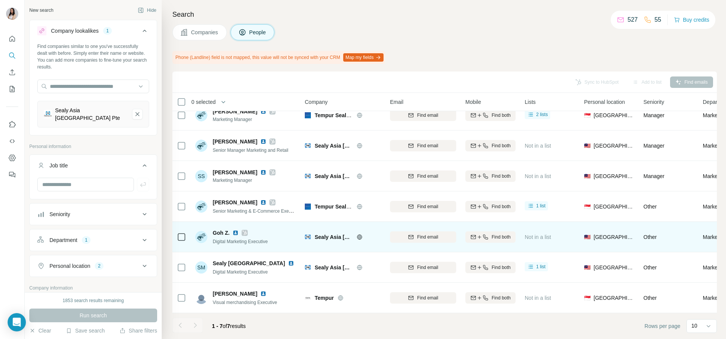
click at [245, 230] on icon at bounding box center [244, 233] width 5 height 6
click at [234, 230] on img at bounding box center [236, 233] width 6 height 6
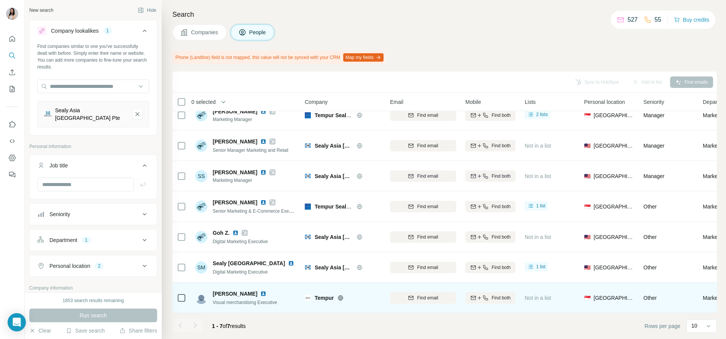
scroll to position [0, 0]
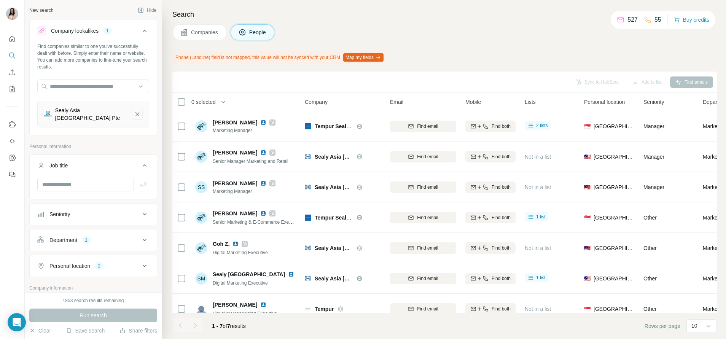
click at [134, 115] on icon "Sealy Asia Singapore Pte-remove-button" at bounding box center [137, 114] width 7 height 8
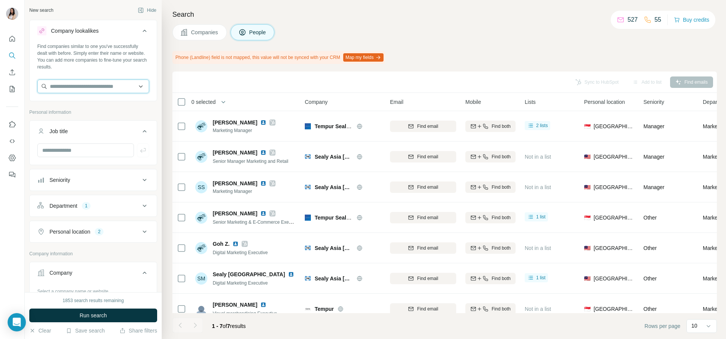
click at [106, 88] on input "text" at bounding box center [93, 87] width 112 height 14
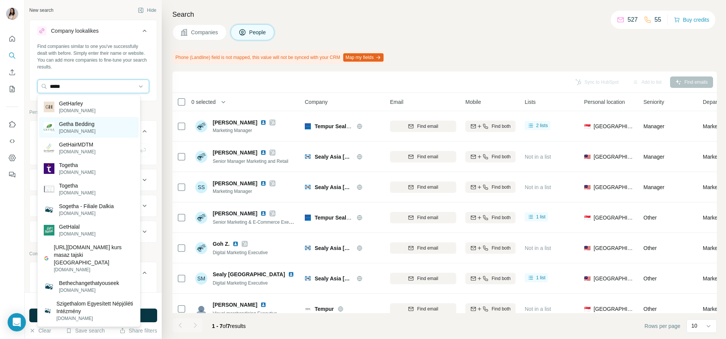
type input "*****"
click at [103, 124] on div "Getha Bedding getha.com.my" at bounding box center [88, 127] width 99 height 21
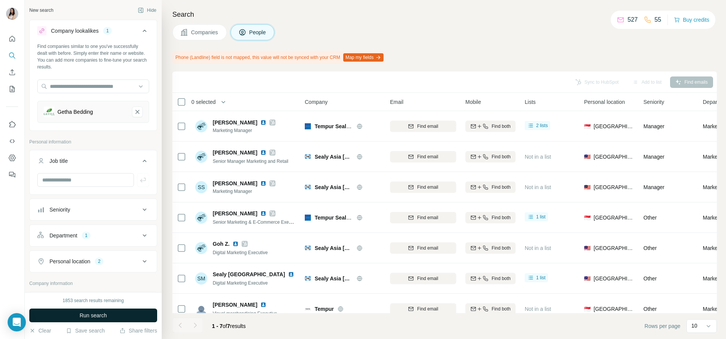
click at [119, 311] on button "Run search" at bounding box center [93, 316] width 128 height 14
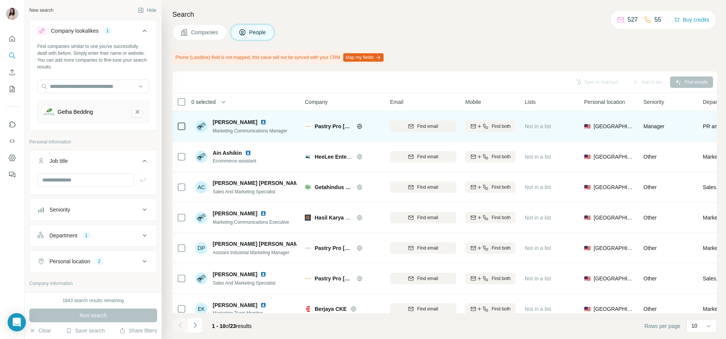
click at [359, 125] on icon at bounding box center [360, 126] width 6 height 6
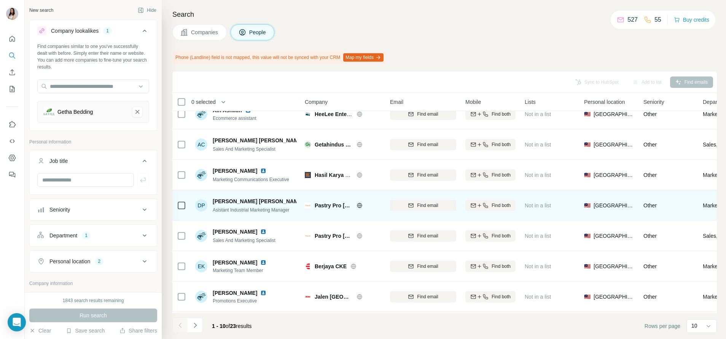
scroll to position [108, 0]
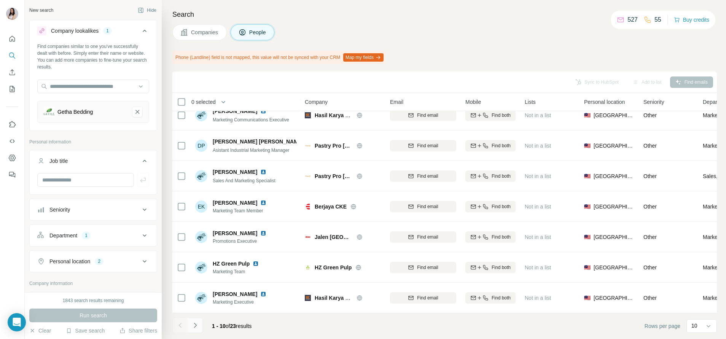
click at [196, 324] on icon "Navigate to next page" at bounding box center [195, 326] width 8 height 8
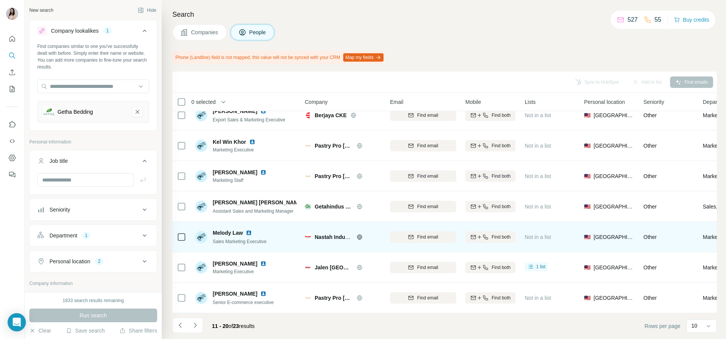
scroll to position [0, 0]
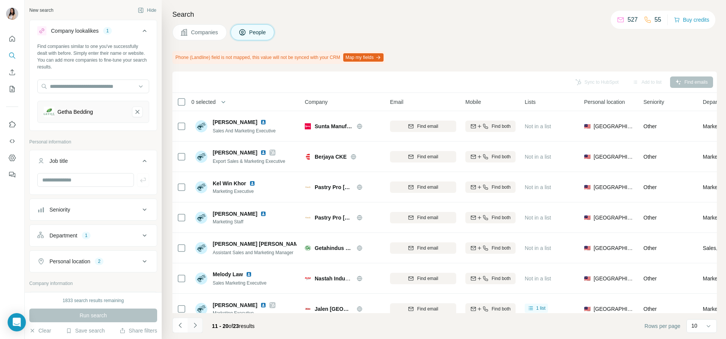
click at [198, 324] on icon "Navigate to next page" at bounding box center [195, 326] width 8 height 8
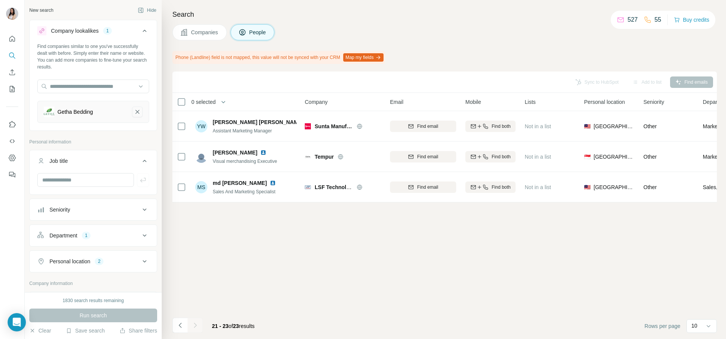
click at [135, 112] on icon "Getha Bedding-remove-button" at bounding box center [137, 112] width 4 height 4
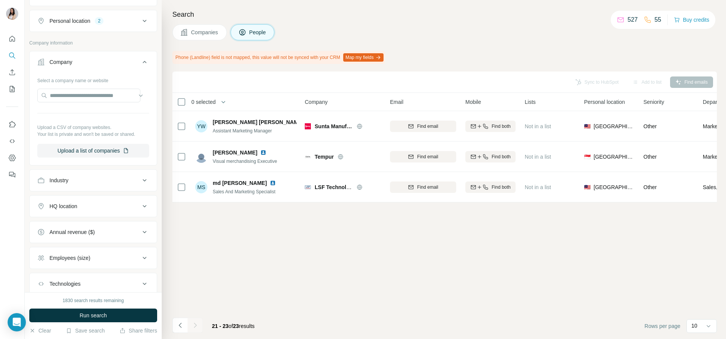
scroll to position [171, 0]
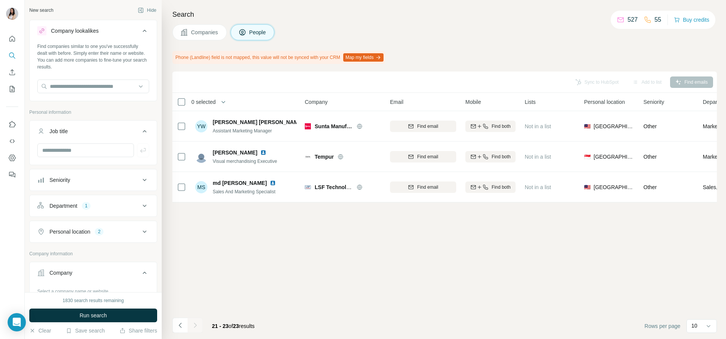
scroll to position [322, 0]
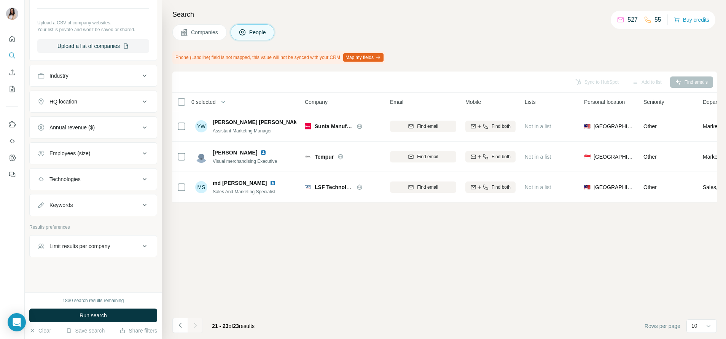
click at [78, 201] on div "Keywords" at bounding box center [88, 205] width 103 height 8
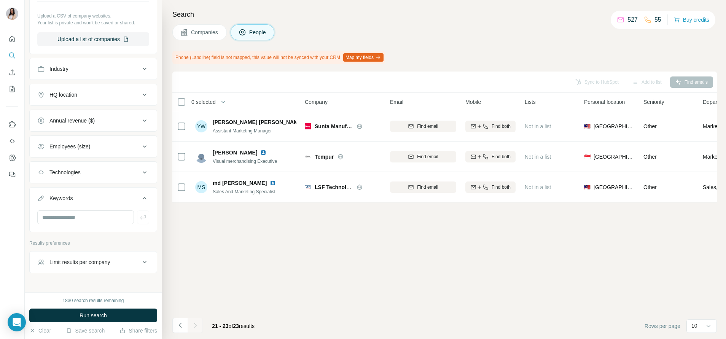
click at [79, 210] on button "Keywords" at bounding box center [93, 199] width 127 height 21
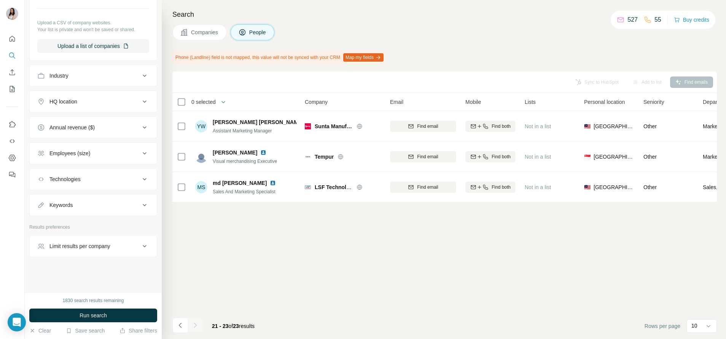
click at [81, 211] on button "Keywords" at bounding box center [93, 205] width 127 height 18
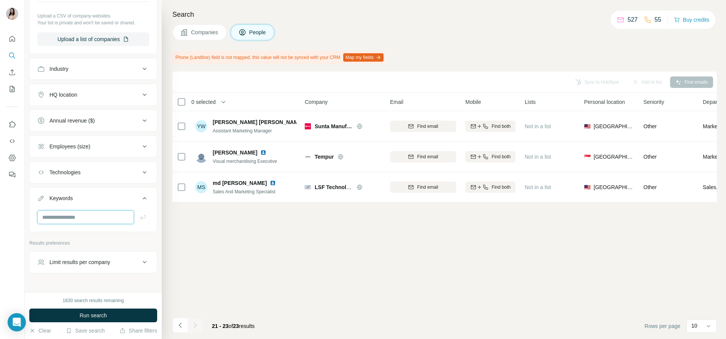
click at [81, 224] on input "text" at bounding box center [85, 217] width 97 height 14
type input "***"
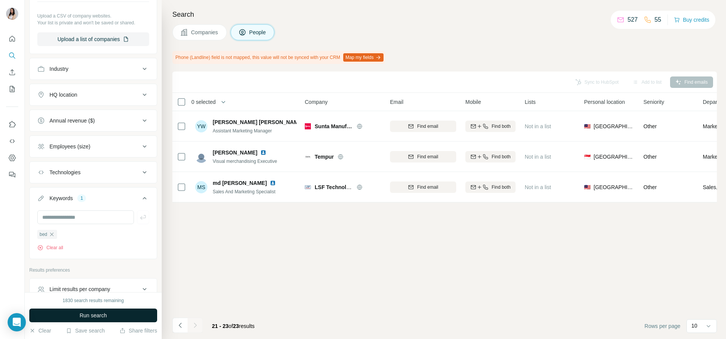
click at [94, 310] on button "Run search" at bounding box center [93, 316] width 128 height 14
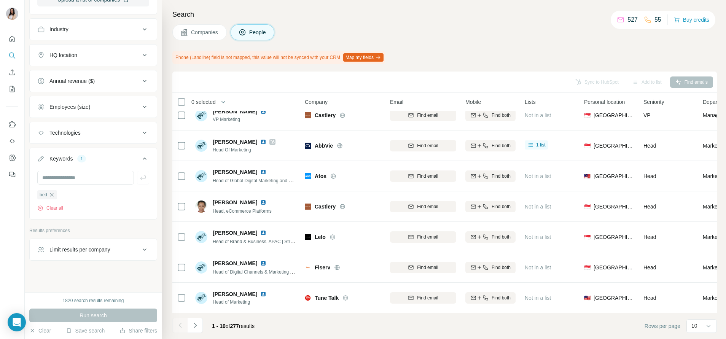
scroll to position [373, 0]
click at [54, 191] on icon "button" at bounding box center [52, 191] width 6 height 6
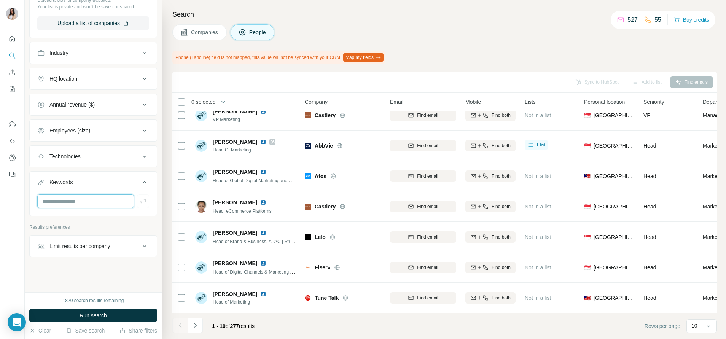
click at [58, 197] on input "text" at bounding box center [85, 201] width 97 height 14
type input "********"
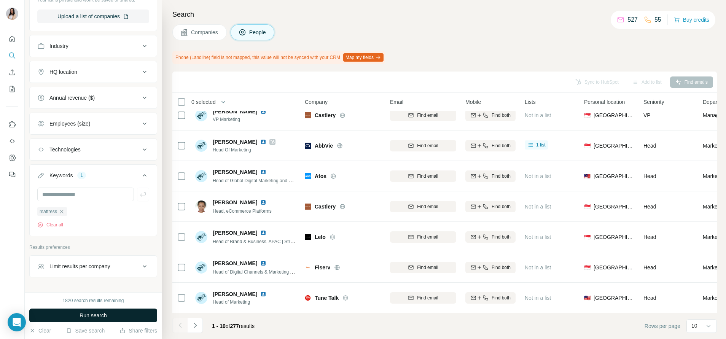
click at [129, 315] on button "Run search" at bounding box center [93, 316] width 128 height 14
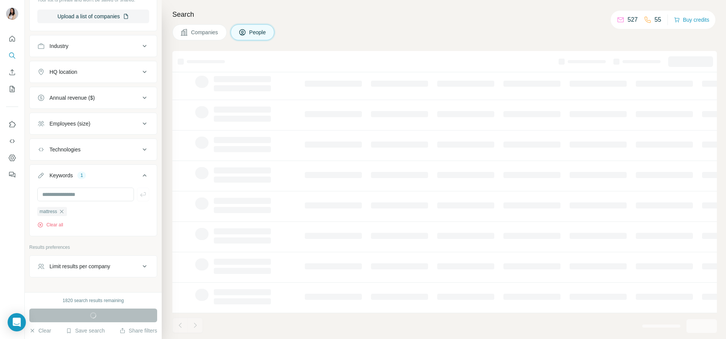
scroll to position [88, 0]
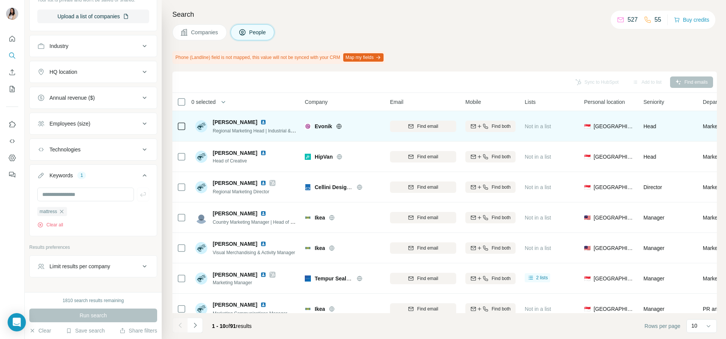
click at [339, 126] on icon at bounding box center [339, 126] width 6 height 6
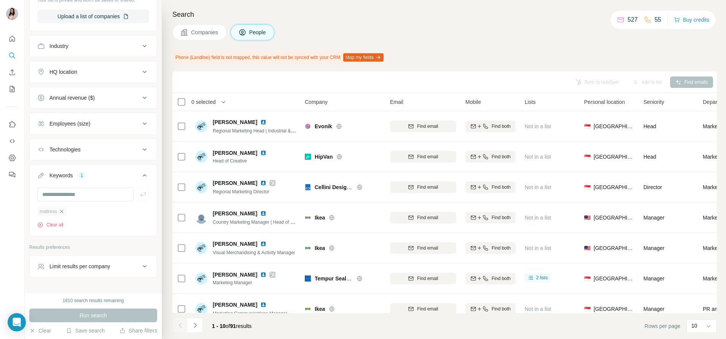
click at [64, 213] on icon "button" at bounding box center [61, 211] width 3 height 3
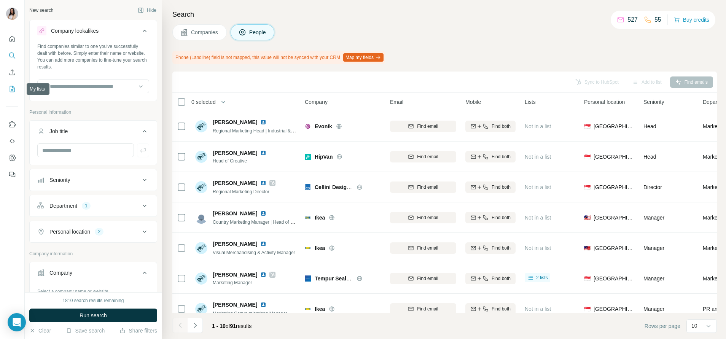
click at [12, 88] on icon "My lists" at bounding box center [12, 89] width 8 height 8
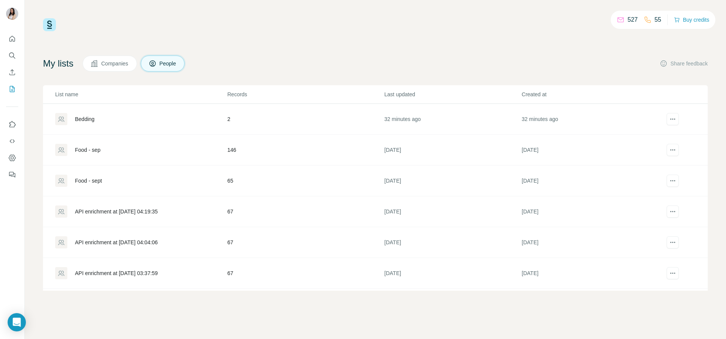
click at [104, 121] on div "Bedding" at bounding box center [140, 119] width 171 height 12
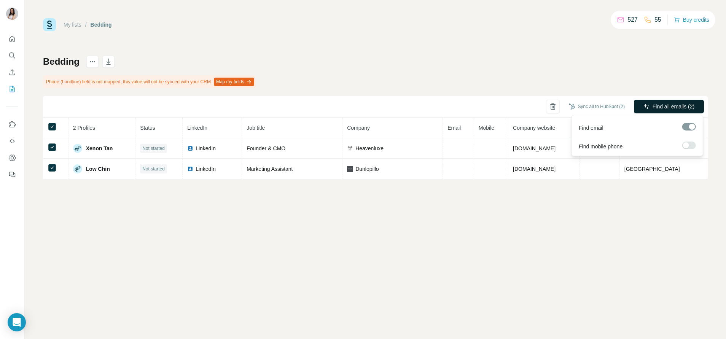
click at [667, 105] on span "Find all emails (2)" at bounding box center [674, 107] width 42 height 8
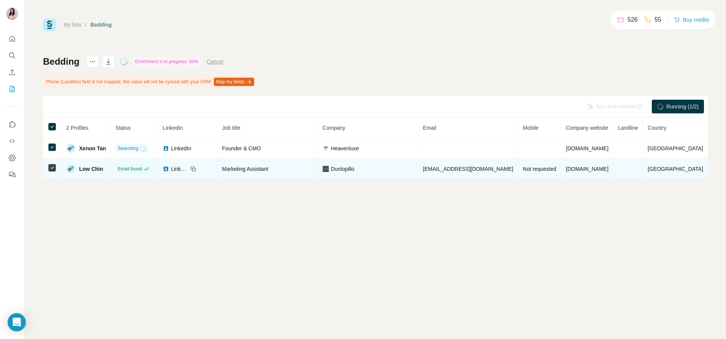
click at [169, 168] on img at bounding box center [166, 169] width 6 height 6
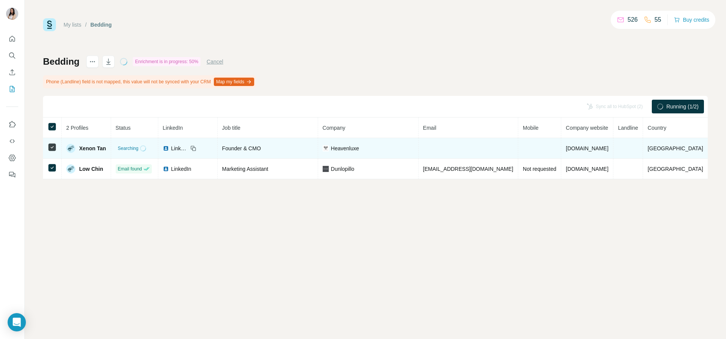
click at [169, 150] on img at bounding box center [166, 148] width 6 height 6
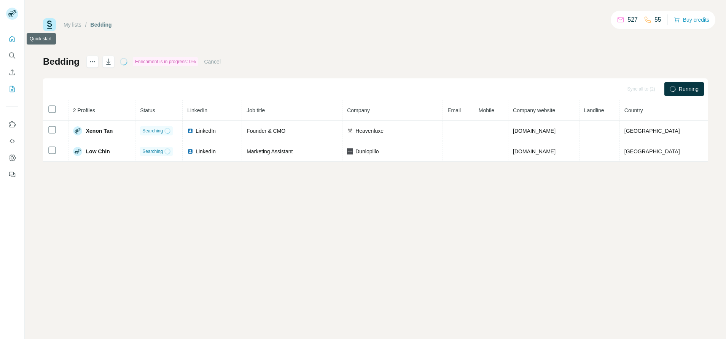
click at [13, 40] on icon "Quick start" at bounding box center [12, 39] width 8 height 8
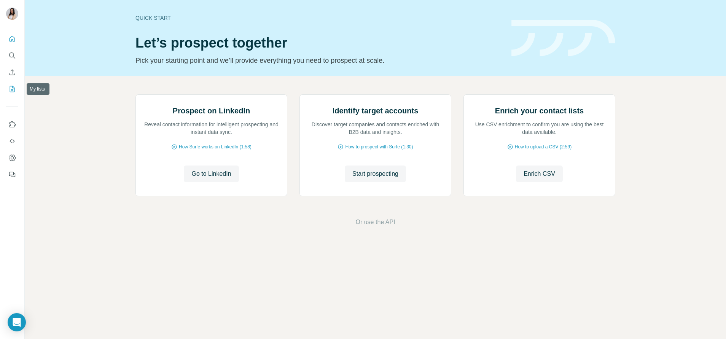
click at [11, 93] on button "My lists" at bounding box center [12, 89] width 12 height 14
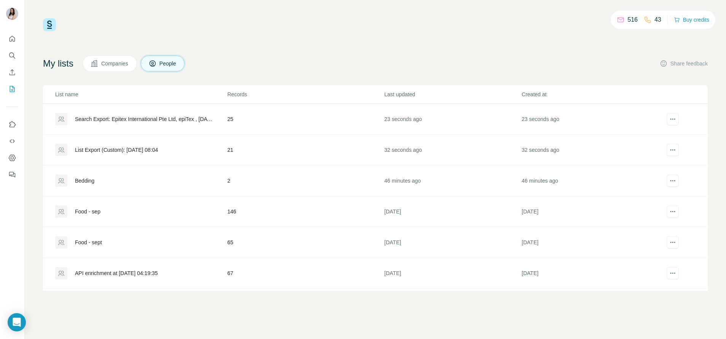
click at [141, 150] on div "List Export (Custom): [DATE] 08:04" at bounding box center [116, 150] width 83 height 8
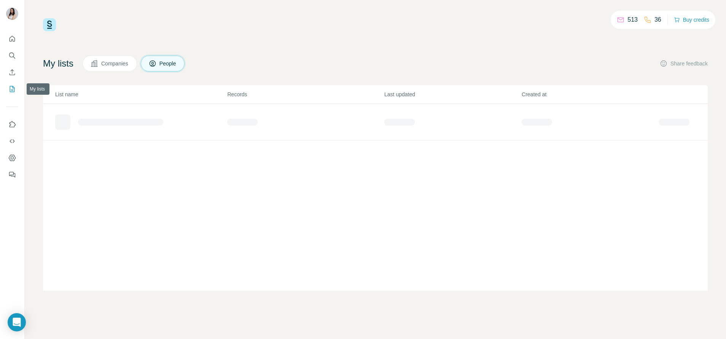
click at [11, 89] on icon "My lists" at bounding box center [12, 89] width 8 height 8
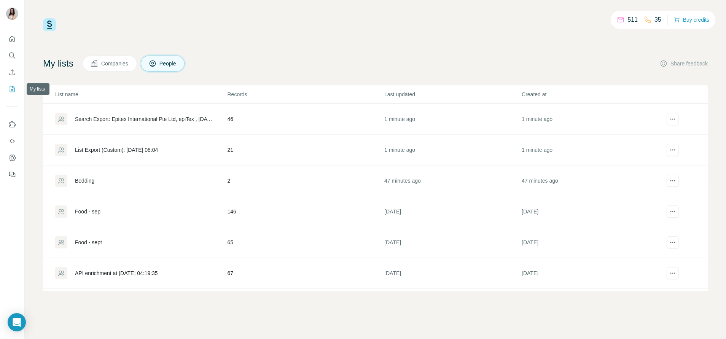
click at [10, 89] on icon "My lists" at bounding box center [12, 89] width 5 height 6
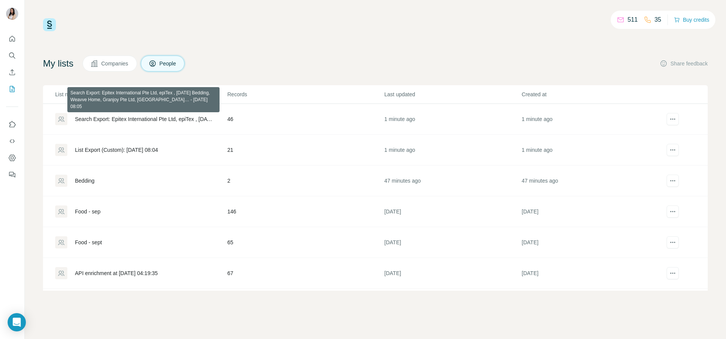
click at [116, 120] on div "Search Export: Epitex International Pte Ltd, epiTex , [DATE] Bedding, Weavve Ho…" at bounding box center [144, 119] width 139 height 8
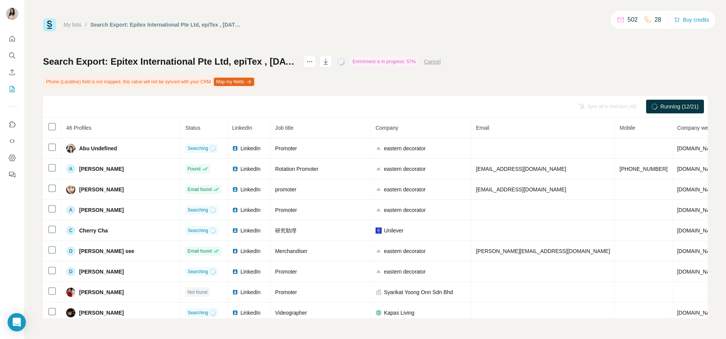
click at [47, 126] on th at bounding box center [52, 128] width 19 height 21
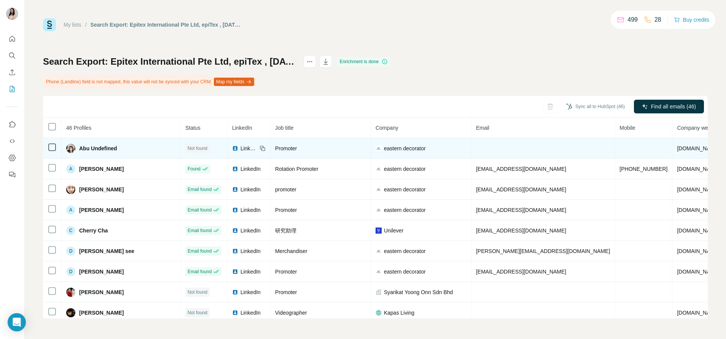
click at [232, 145] on img at bounding box center [235, 148] width 6 height 6
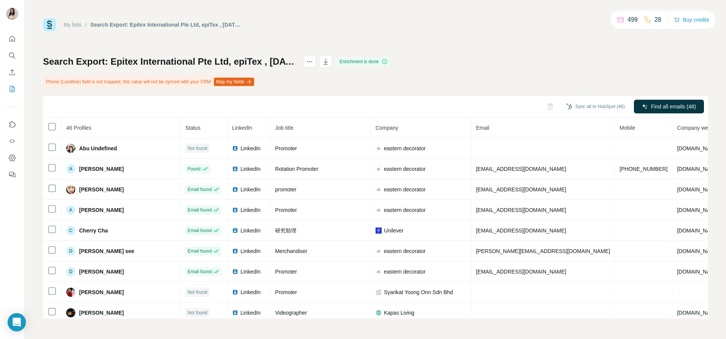
click at [48, 121] on th at bounding box center [52, 128] width 19 height 21
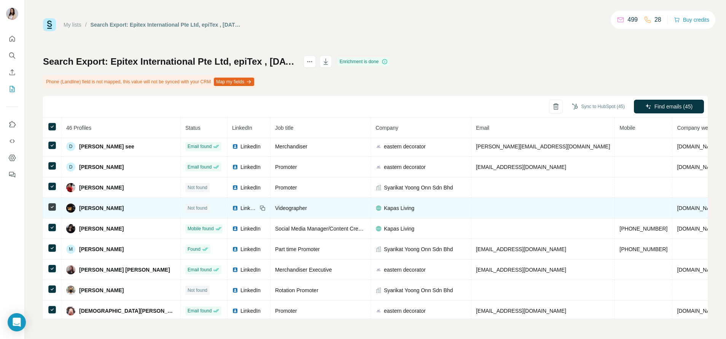
scroll to position [114, 0]
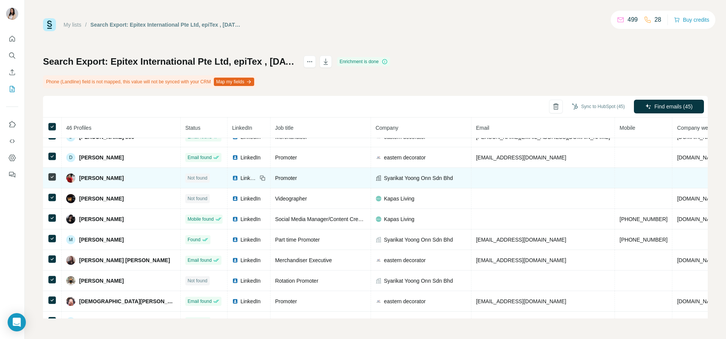
click at [232, 177] on img at bounding box center [235, 178] width 6 height 6
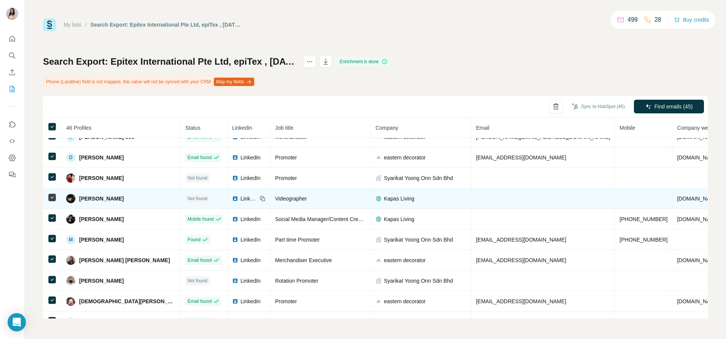
click at [232, 200] on img at bounding box center [235, 199] width 6 height 6
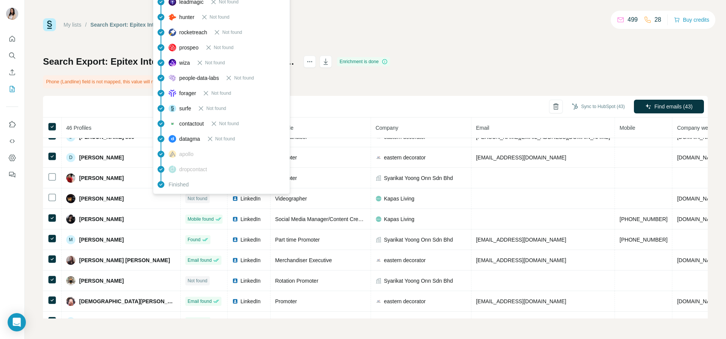
scroll to position [228, 0]
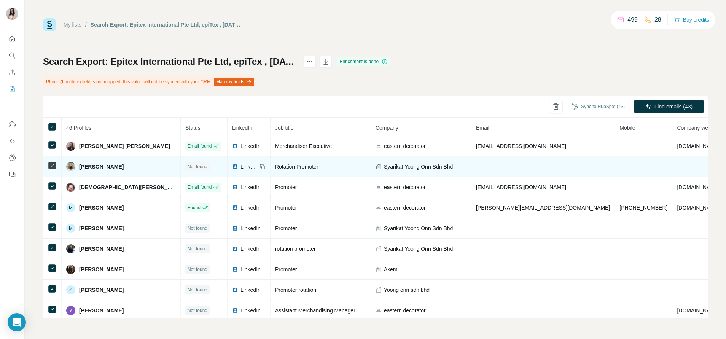
click at [232, 164] on img at bounding box center [235, 167] width 6 height 6
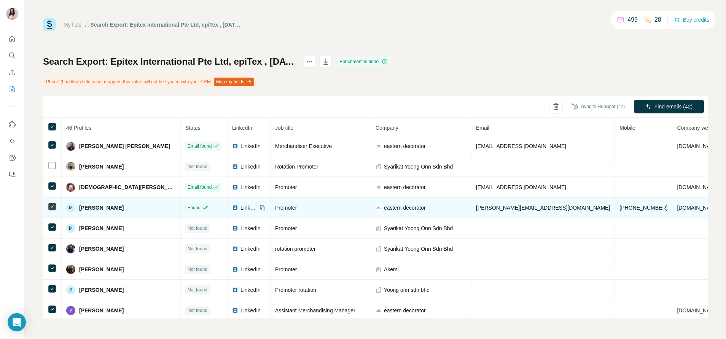
scroll to position [285, 0]
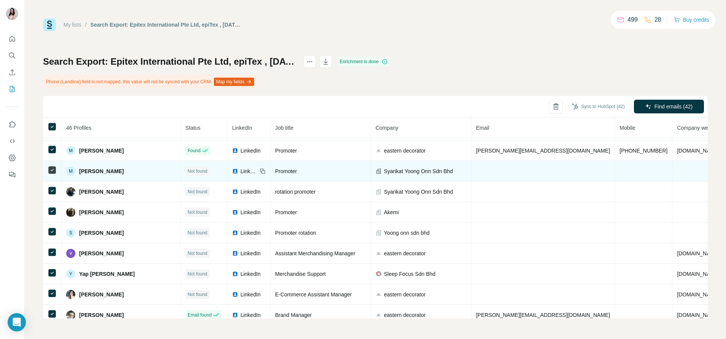
click at [232, 171] on img at bounding box center [235, 171] width 6 height 6
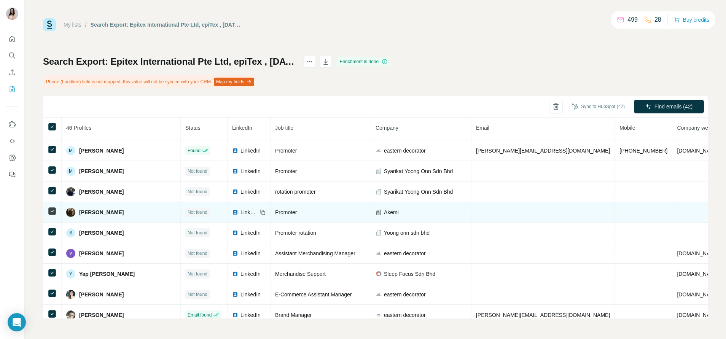
click at [232, 193] on img at bounding box center [235, 192] width 6 height 6
click at [232, 212] on img at bounding box center [235, 212] width 6 height 6
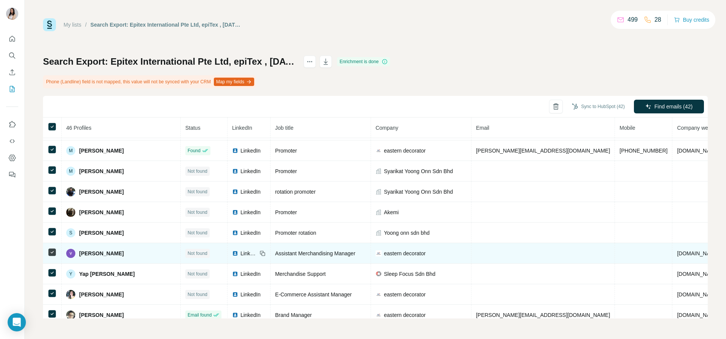
click at [232, 233] on img at bounding box center [235, 233] width 6 height 6
click at [232, 252] on img at bounding box center [235, 253] width 6 height 6
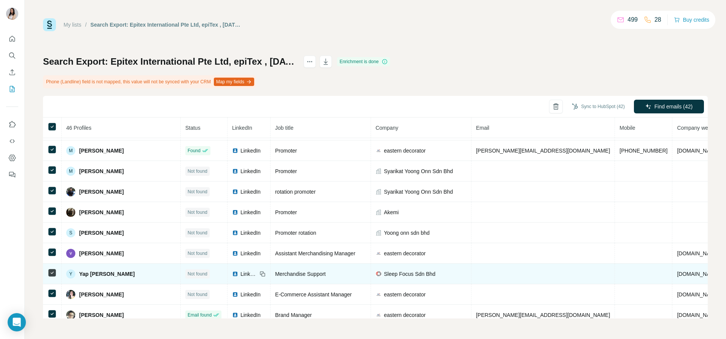
click at [232, 271] on img at bounding box center [235, 274] width 6 height 6
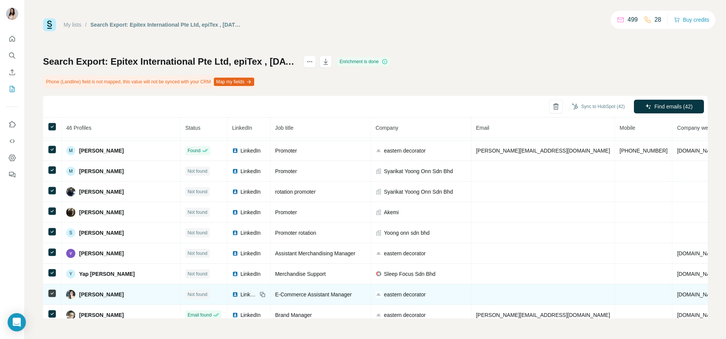
click at [232, 295] on img at bounding box center [235, 295] width 6 height 6
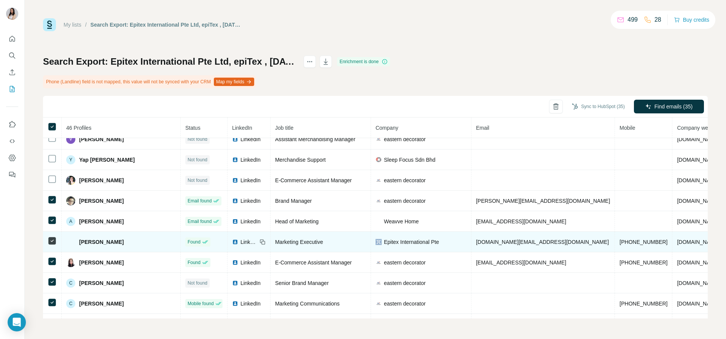
scroll to position [457, 0]
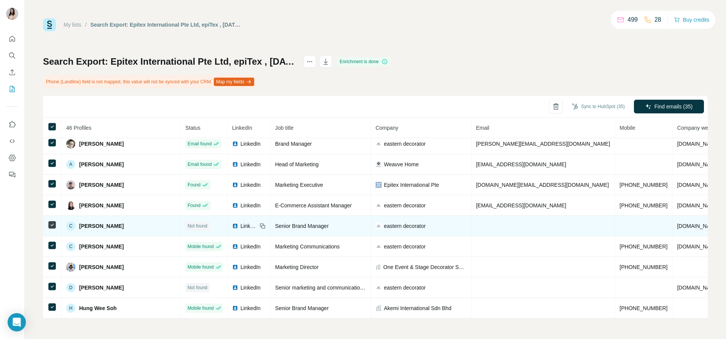
click at [232, 225] on img at bounding box center [235, 226] width 6 height 6
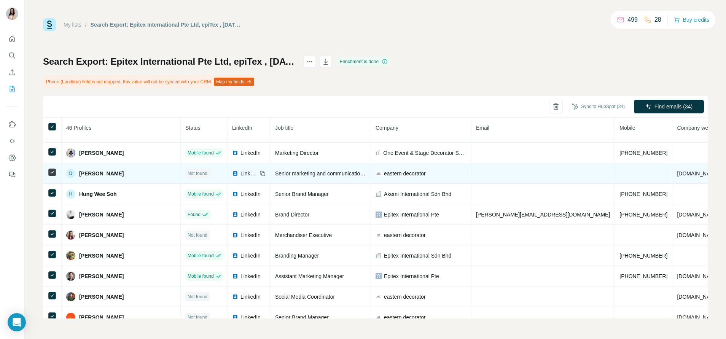
click at [232, 173] on img at bounding box center [235, 174] width 6 height 6
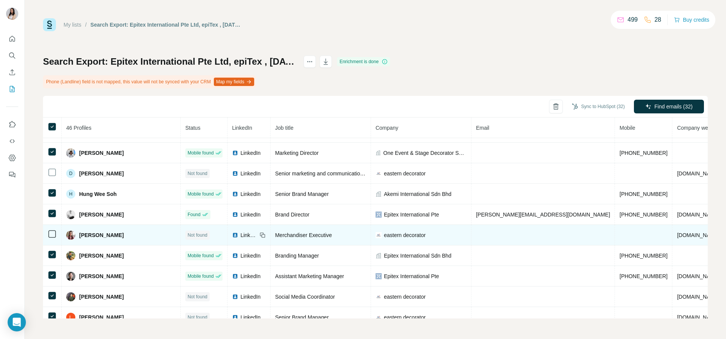
click at [232, 235] on img at bounding box center [235, 235] width 6 height 6
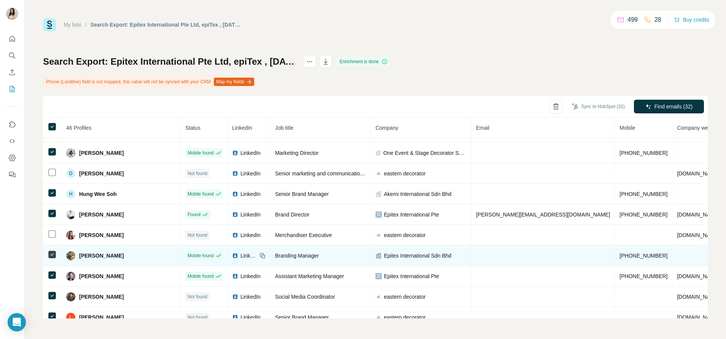
scroll to position [628, 0]
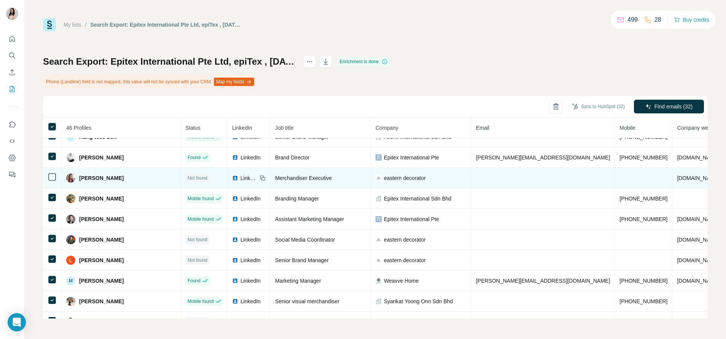
click at [232, 177] on img at bounding box center [235, 178] width 6 height 6
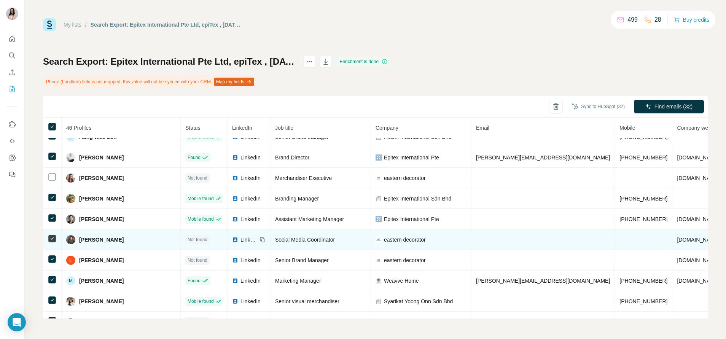
scroll to position [647, 0]
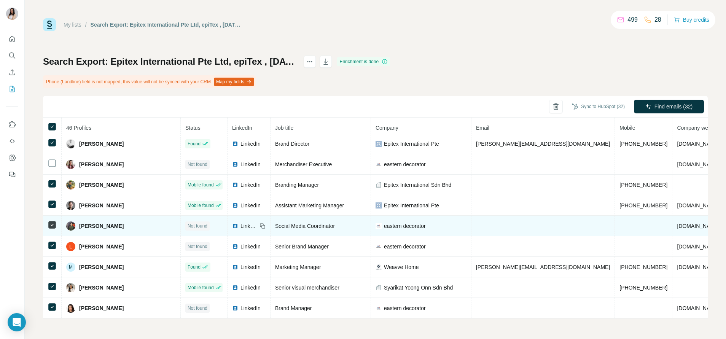
click at [232, 223] on img at bounding box center [235, 226] width 6 height 6
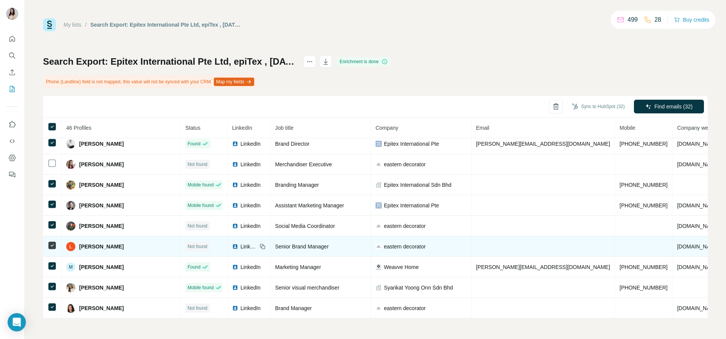
click at [232, 244] on img at bounding box center [235, 247] width 6 height 6
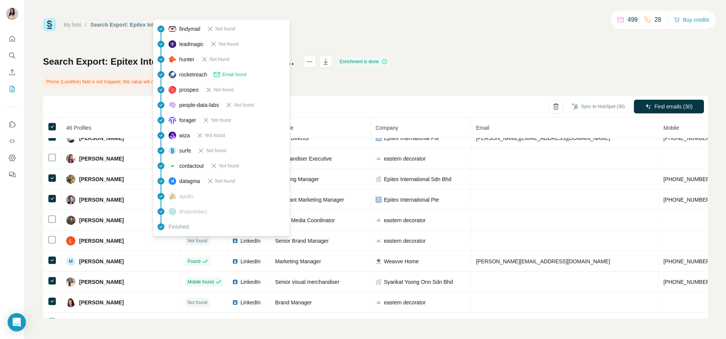
scroll to position [771, 0]
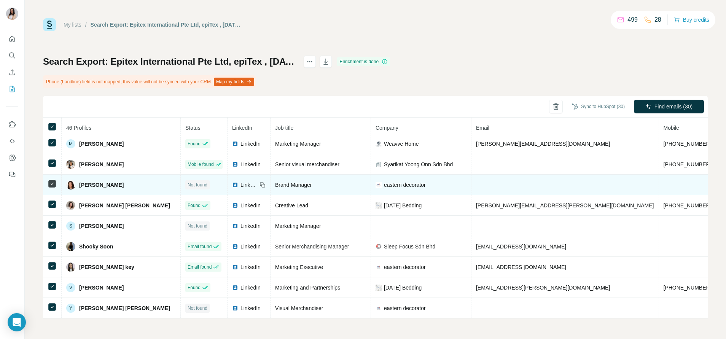
click at [232, 182] on img at bounding box center [235, 185] width 6 height 6
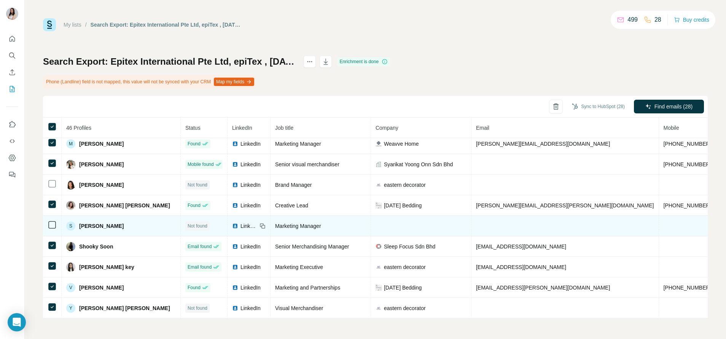
click at [232, 223] on img at bounding box center [235, 226] width 6 height 6
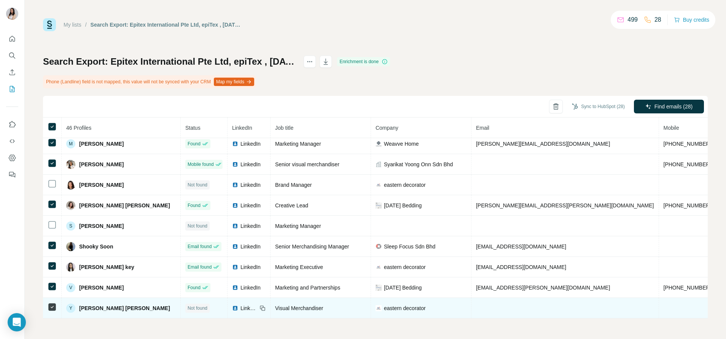
click at [232, 305] on img at bounding box center [235, 308] width 6 height 6
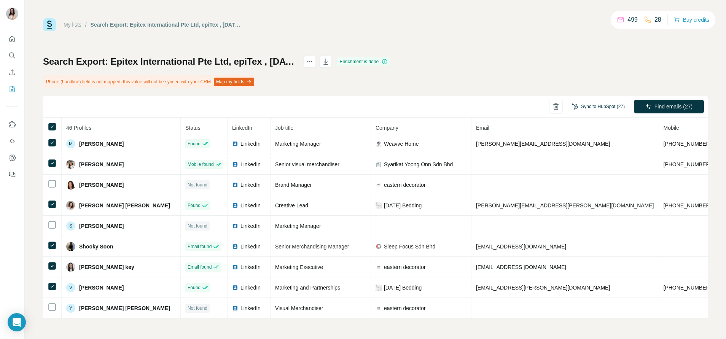
click at [587, 103] on button "Sync to HubSpot (27)" at bounding box center [599, 106] width 64 height 11
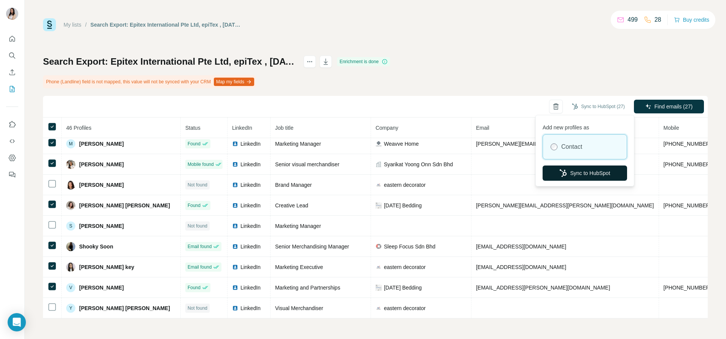
click at [585, 171] on button "Sync to HubSpot" at bounding box center [585, 173] width 84 height 15
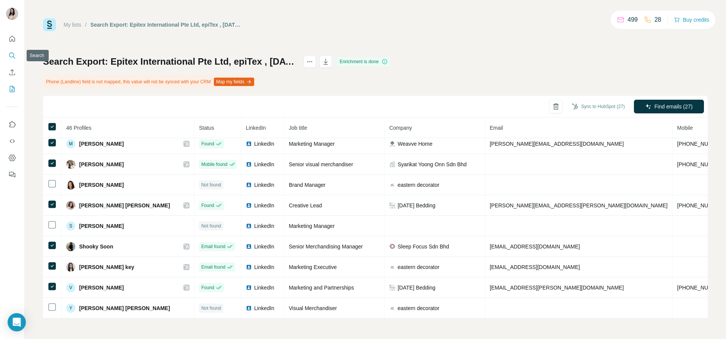
click at [9, 57] on icon "Search" at bounding box center [12, 56] width 8 height 8
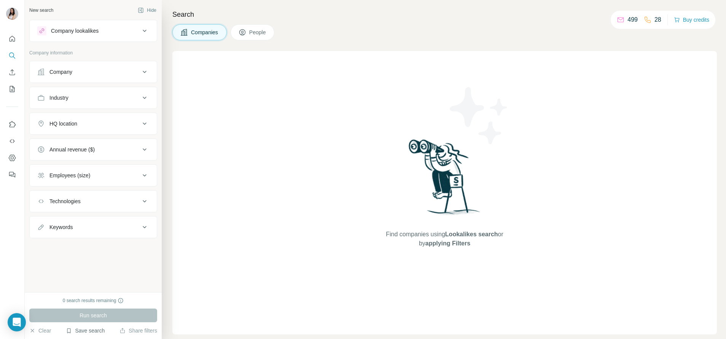
click at [89, 328] on button "Save search" at bounding box center [85, 331] width 39 height 8
click at [96, 318] on div "View my saved searches" at bounding box center [107, 317] width 80 height 15
click at [94, 329] on button "Save search" at bounding box center [85, 331] width 39 height 8
click at [102, 316] on div "View my saved searches" at bounding box center [107, 317] width 80 height 15
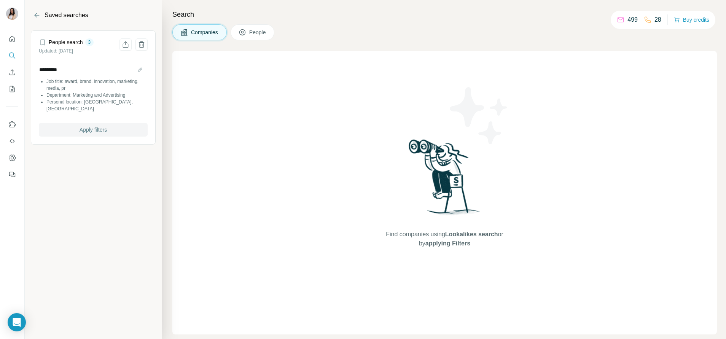
click at [107, 123] on button "Apply filters" at bounding box center [93, 130] width 109 height 14
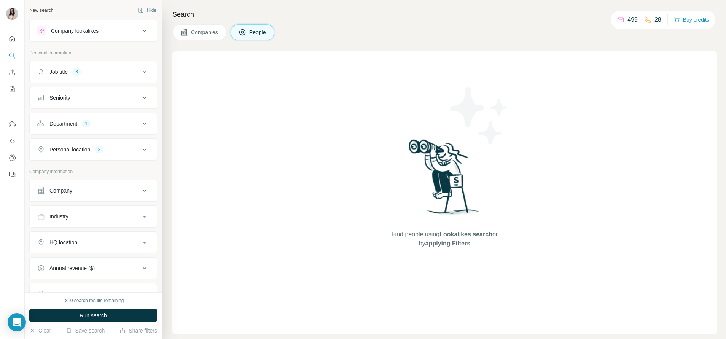
click at [85, 30] on div "Company lookalikes" at bounding box center [75, 31] width 48 height 8
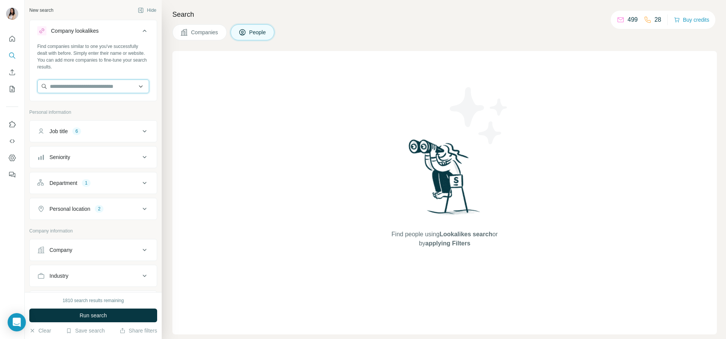
click at [93, 88] on input "text" at bounding box center [93, 87] width 112 height 14
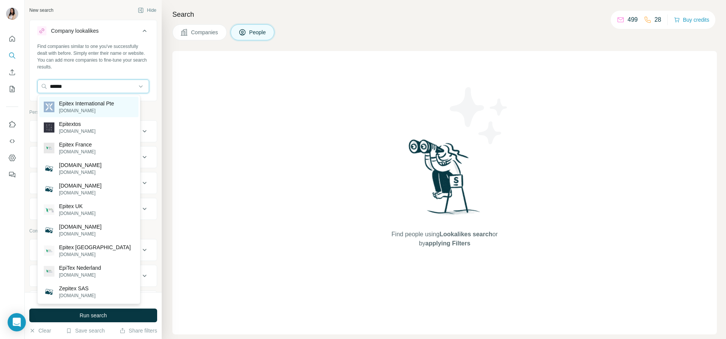
type input "******"
click at [80, 99] on div "Epitex International Pte epitexhome.com" at bounding box center [88, 107] width 99 height 21
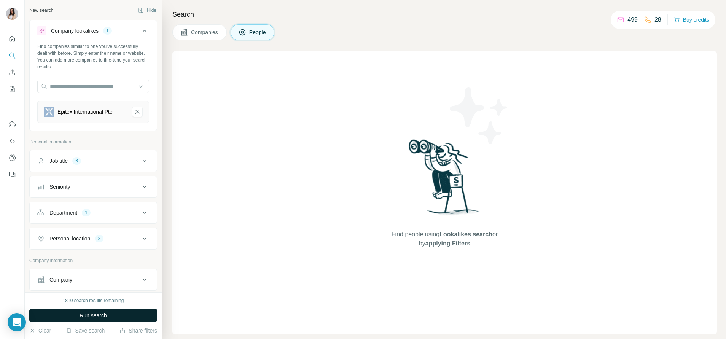
click at [98, 312] on span "Run search" at bounding box center [93, 316] width 27 height 8
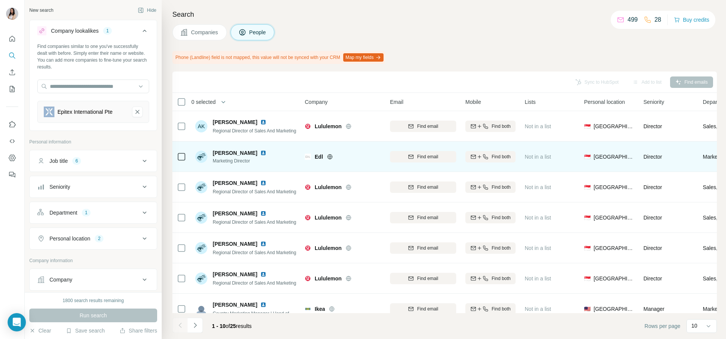
click at [330, 156] on icon at bounding box center [330, 157] width 6 height 6
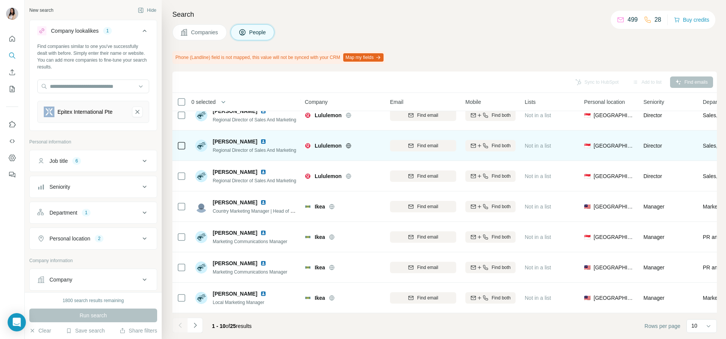
scroll to position [108, 0]
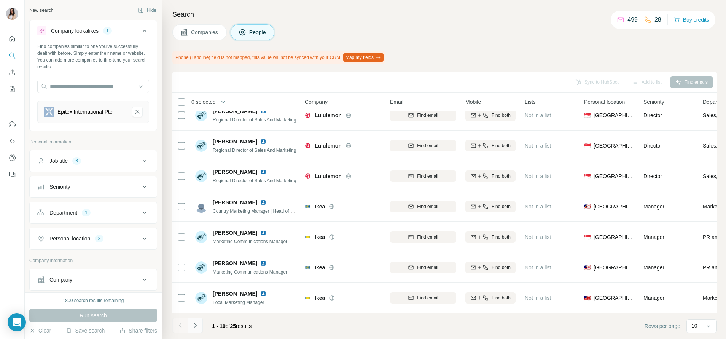
click at [197, 327] on icon "Navigate to next page" at bounding box center [195, 326] width 8 height 8
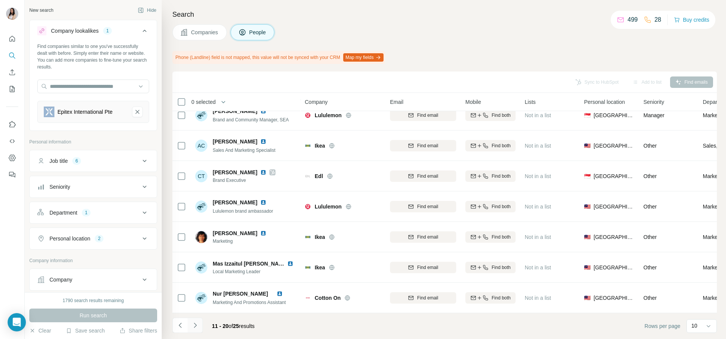
click at [201, 328] on button "Navigate to next page" at bounding box center [195, 325] width 15 height 15
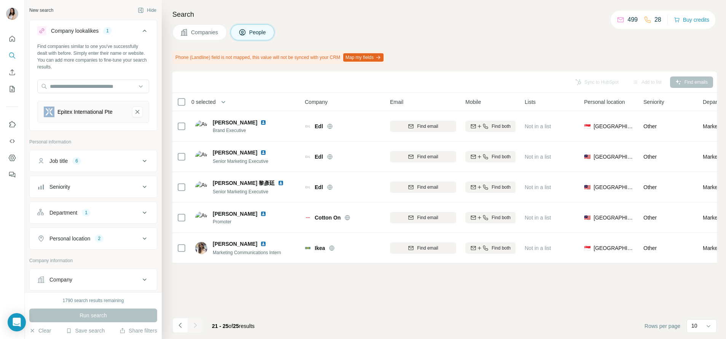
scroll to position [0, 0]
click at [131, 92] on input "text" at bounding box center [93, 87] width 112 height 14
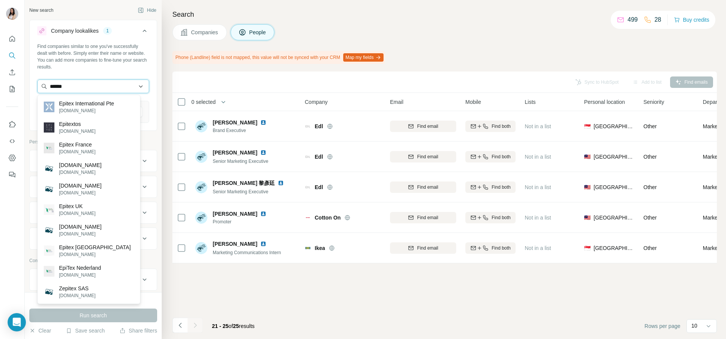
click at [104, 85] on input "******" at bounding box center [93, 87] width 112 height 14
paste input "**********"
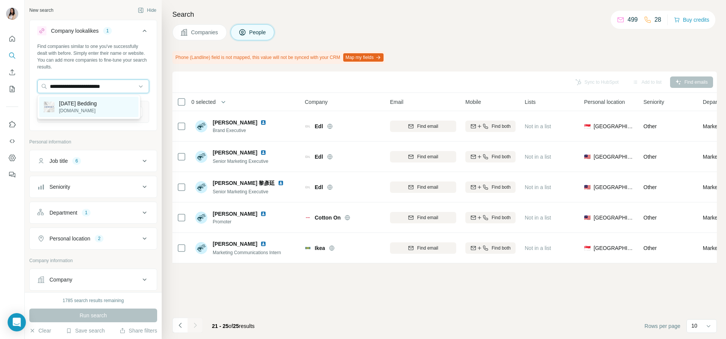
type input "**********"
click at [97, 105] on p "Sunday Bedding" at bounding box center [78, 104] width 38 height 8
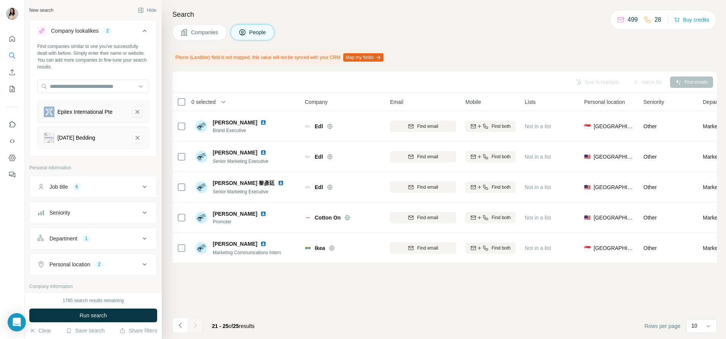
drag, startPoint x: 131, startPoint y: 118, endPoint x: 129, endPoint y: 113, distance: 5.2
click at [130, 117] on div "Epitex International Pte" at bounding box center [93, 112] width 112 height 22
click at [135, 112] on icon "Epitex International Pte-remove-button" at bounding box center [137, 112] width 4 height 4
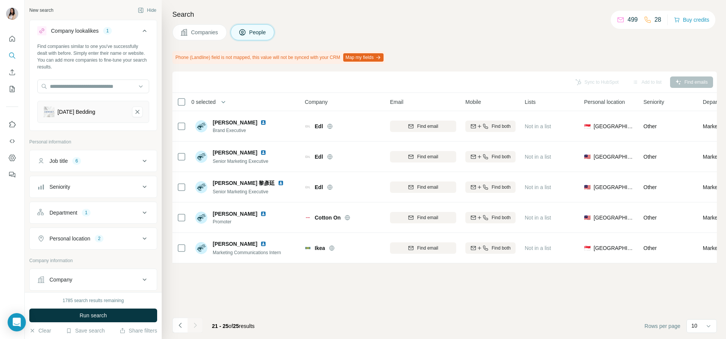
click at [127, 166] on button "Job title 6" at bounding box center [93, 161] width 127 height 18
click at [124, 196] on icon "button" at bounding box center [121, 197] width 6 height 6
click at [89, 197] on div "brand" at bounding box center [78, 197] width 24 height 9
click at [85, 197] on icon "button" at bounding box center [84, 197] width 6 height 6
click at [58, 198] on icon "button" at bounding box center [56, 196] width 3 height 3
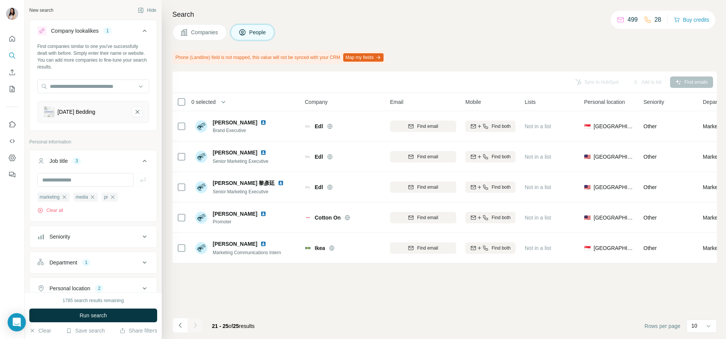
click at [58, 198] on span "marketing" at bounding box center [50, 197] width 20 height 7
drag, startPoint x: 58, startPoint y: 198, endPoint x: 64, endPoint y: 198, distance: 6.5
click at [64, 198] on icon "button" at bounding box center [64, 197] width 6 height 6
click at [53, 209] on button "Clear all" at bounding box center [50, 210] width 26 height 7
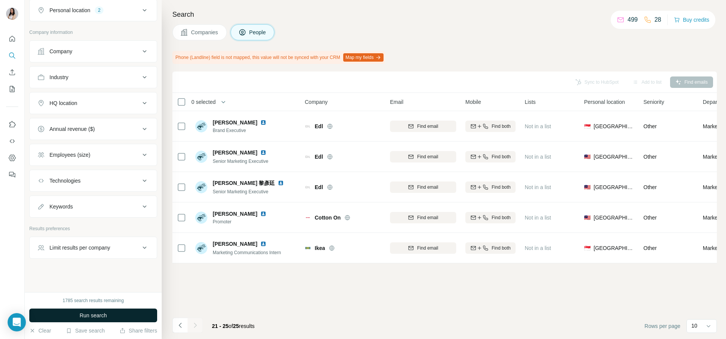
scroll to position [253, 0]
click at [126, 317] on button "Run search" at bounding box center [93, 316] width 128 height 14
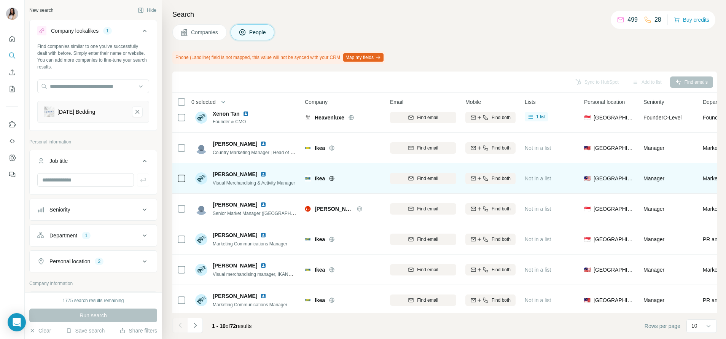
scroll to position [0, 0]
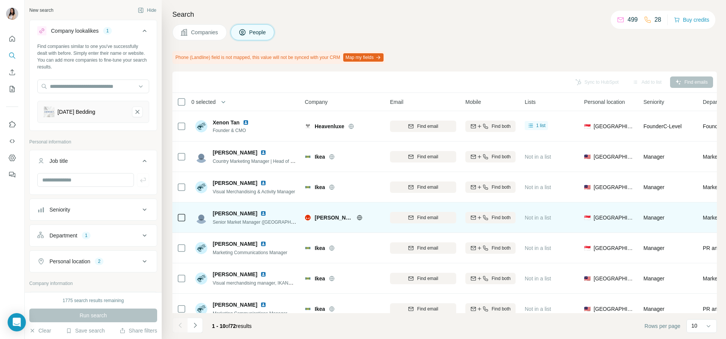
click at [351, 220] on div "Herman Miller" at bounding box center [348, 218] width 66 height 8
click at [354, 220] on div "Herman Miller" at bounding box center [348, 218] width 66 height 8
click at [357, 218] on icon at bounding box center [359, 217] width 5 height 0
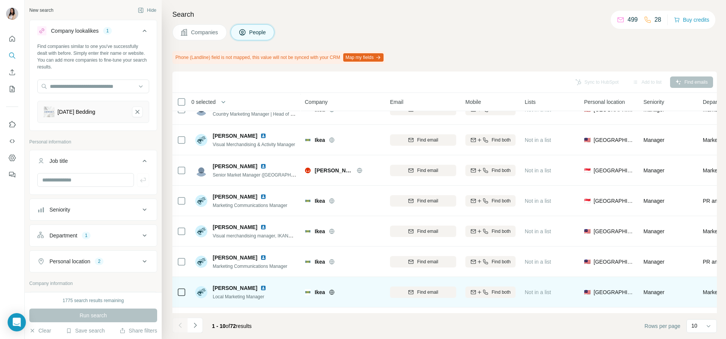
scroll to position [108, 0]
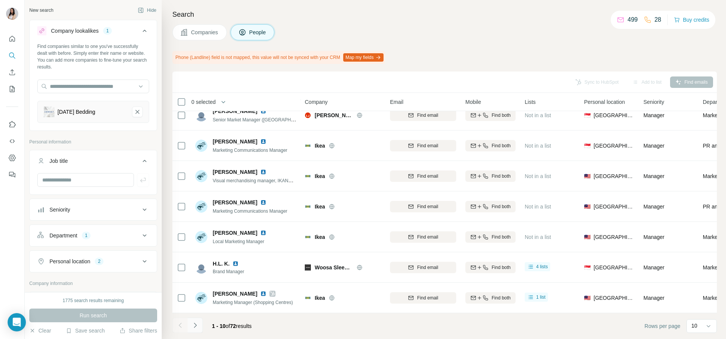
click at [195, 320] on button "Navigate to next page" at bounding box center [195, 325] width 15 height 15
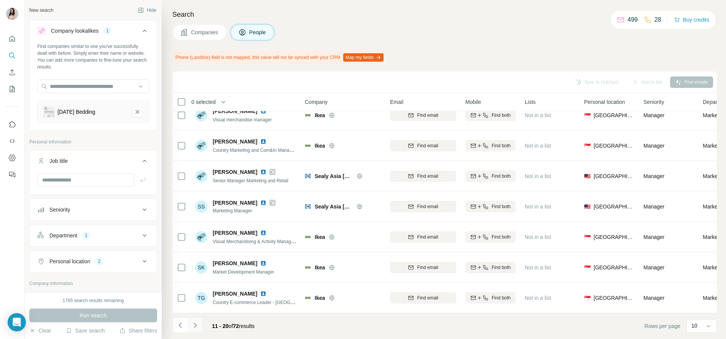
click at [193, 322] on icon "Navigate to next page" at bounding box center [195, 326] width 8 height 8
click at [200, 323] on button "Navigate to next page" at bounding box center [195, 325] width 15 height 15
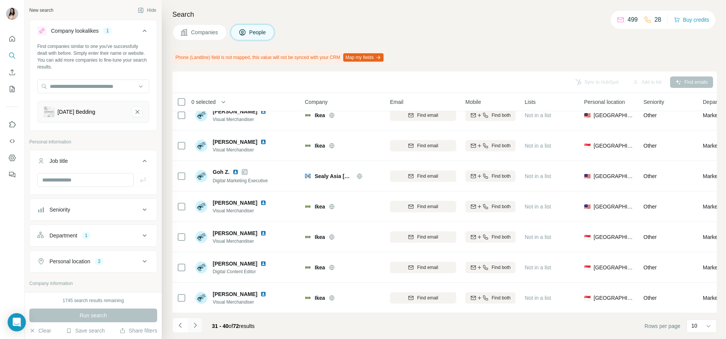
click at [195, 325] on icon "Navigate to next page" at bounding box center [195, 326] width 8 height 8
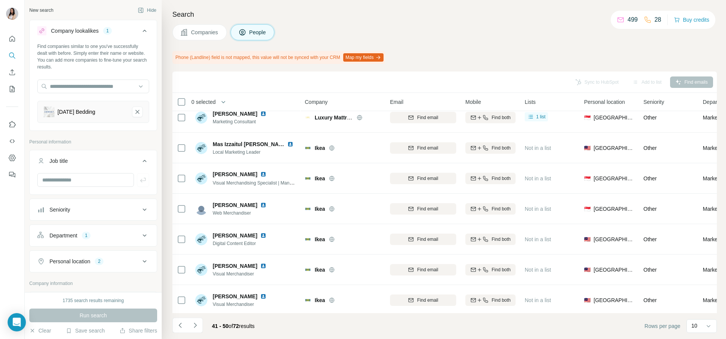
scroll to position [0, 0]
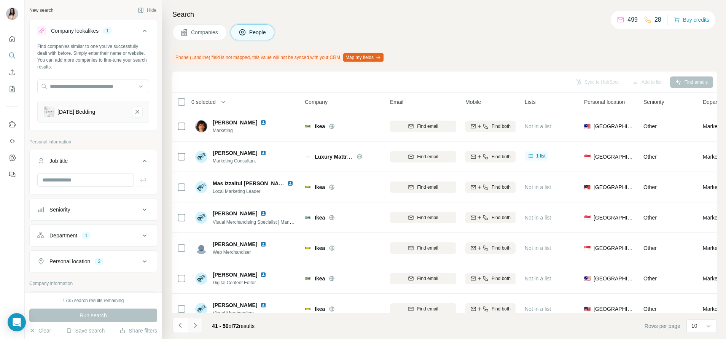
click at [196, 328] on icon "Navigate to next page" at bounding box center [195, 326] width 8 height 8
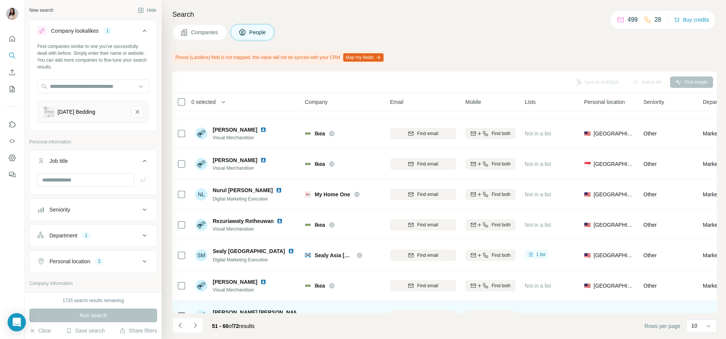
scroll to position [108, 0]
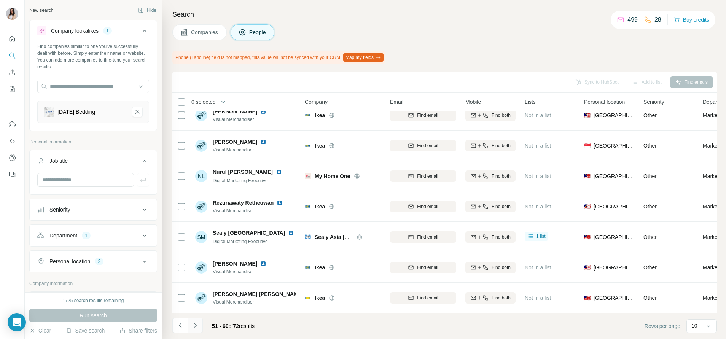
click at [195, 321] on button "Navigate to next page" at bounding box center [195, 325] width 15 height 15
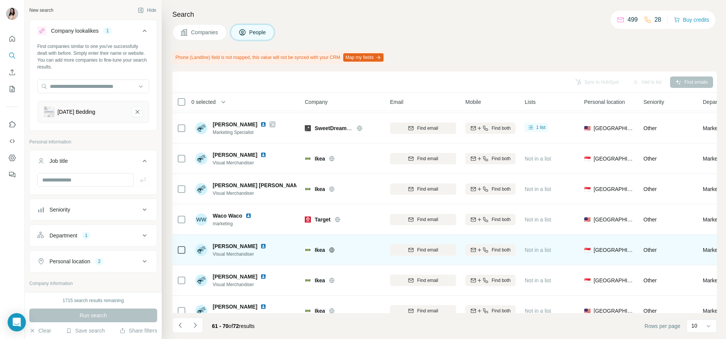
scroll to position [0, 0]
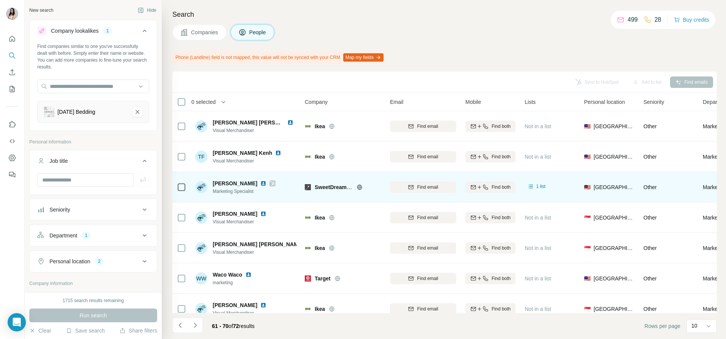
click at [360, 188] on icon at bounding box center [360, 187] width 6 height 6
click at [270, 183] on icon at bounding box center [272, 183] width 5 height 6
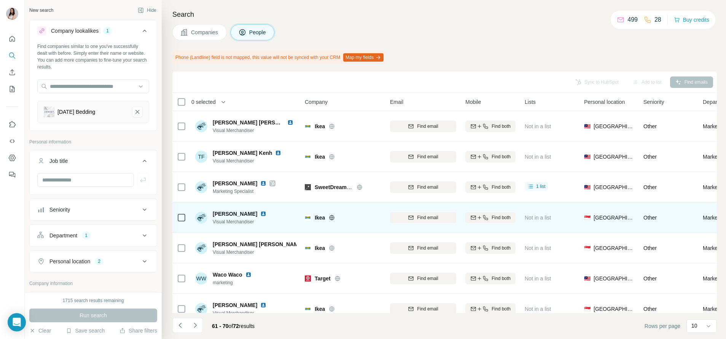
scroll to position [108, 0]
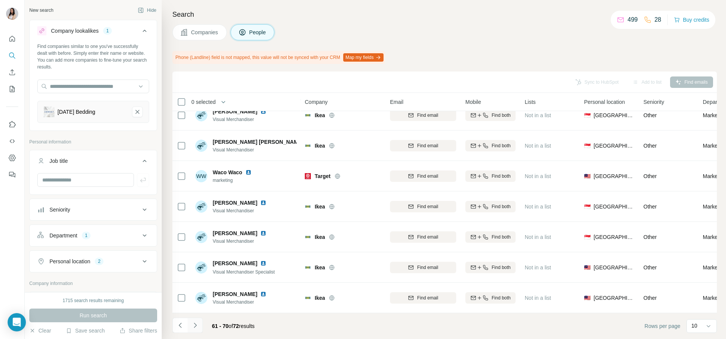
click at [198, 325] on icon "Navigate to next page" at bounding box center [195, 326] width 8 height 8
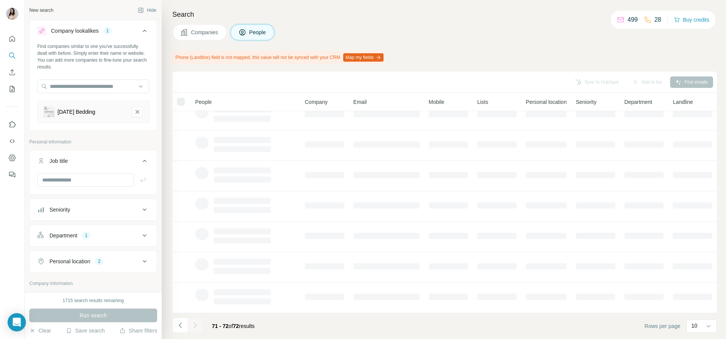
scroll to position [0, 0]
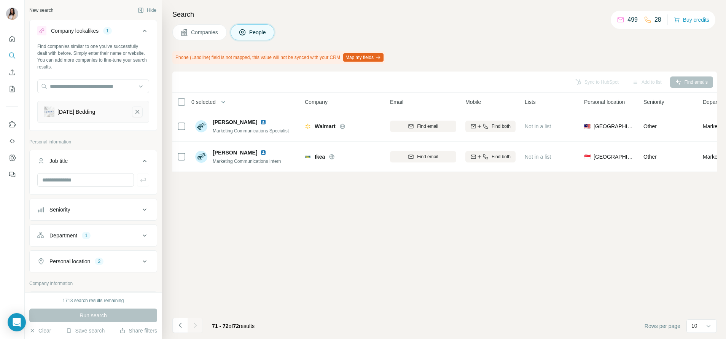
click at [133, 114] on button "Sunday Bedding-remove-button" at bounding box center [137, 112] width 11 height 11
